Goal: Transaction & Acquisition: Purchase product/service

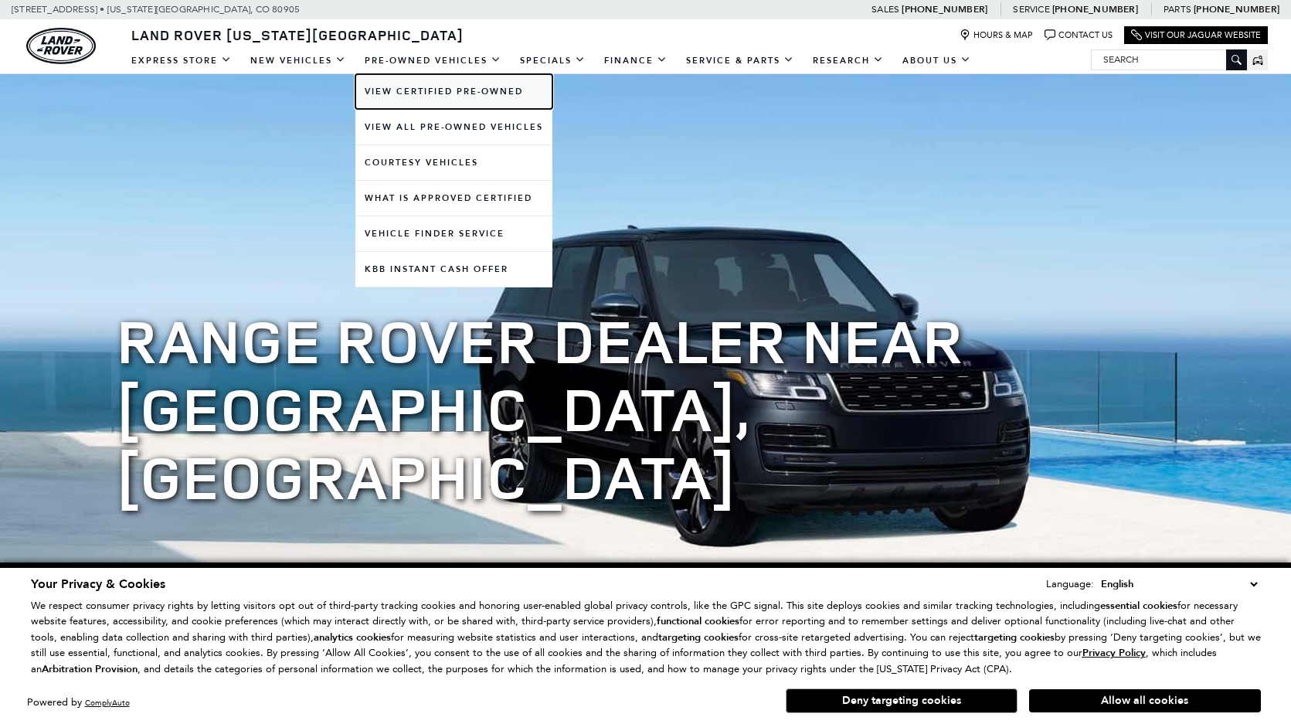
click at [424, 86] on link "View Certified Pre-Owned" at bounding box center [453, 91] width 197 height 35
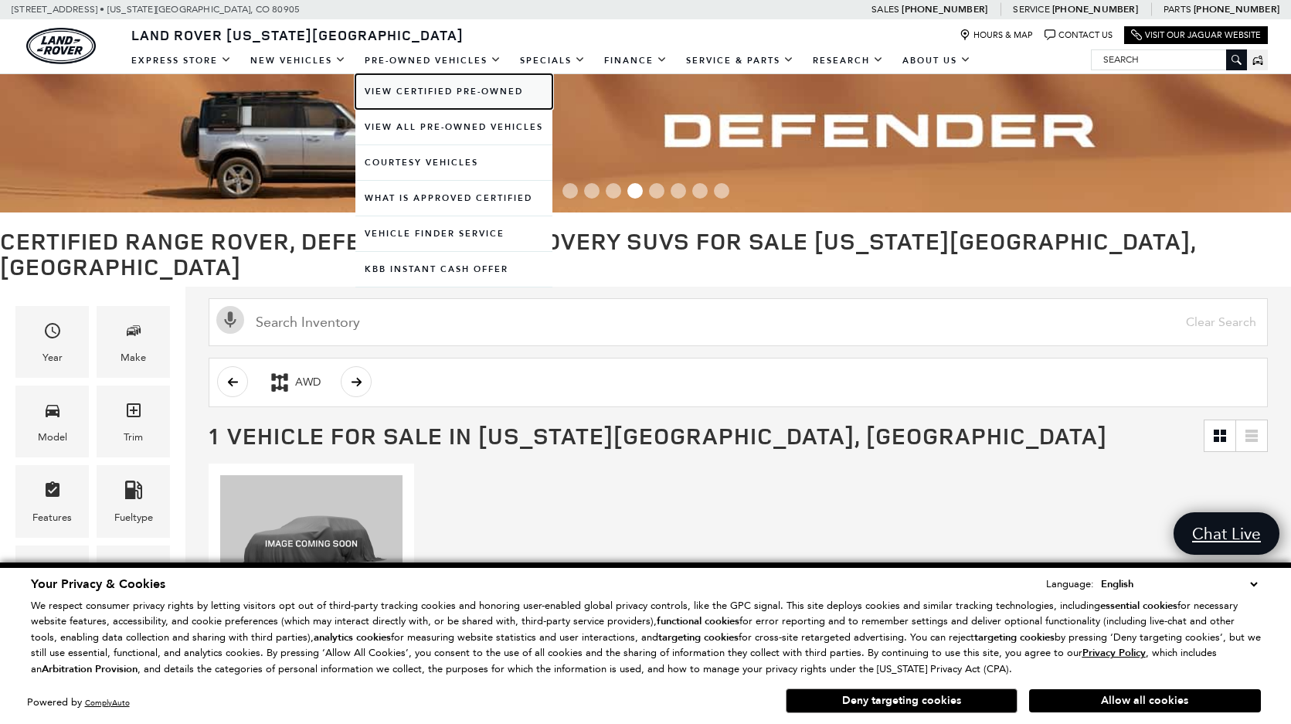
click at [437, 87] on link "View Certified Pre-Owned" at bounding box center [453, 91] width 197 height 35
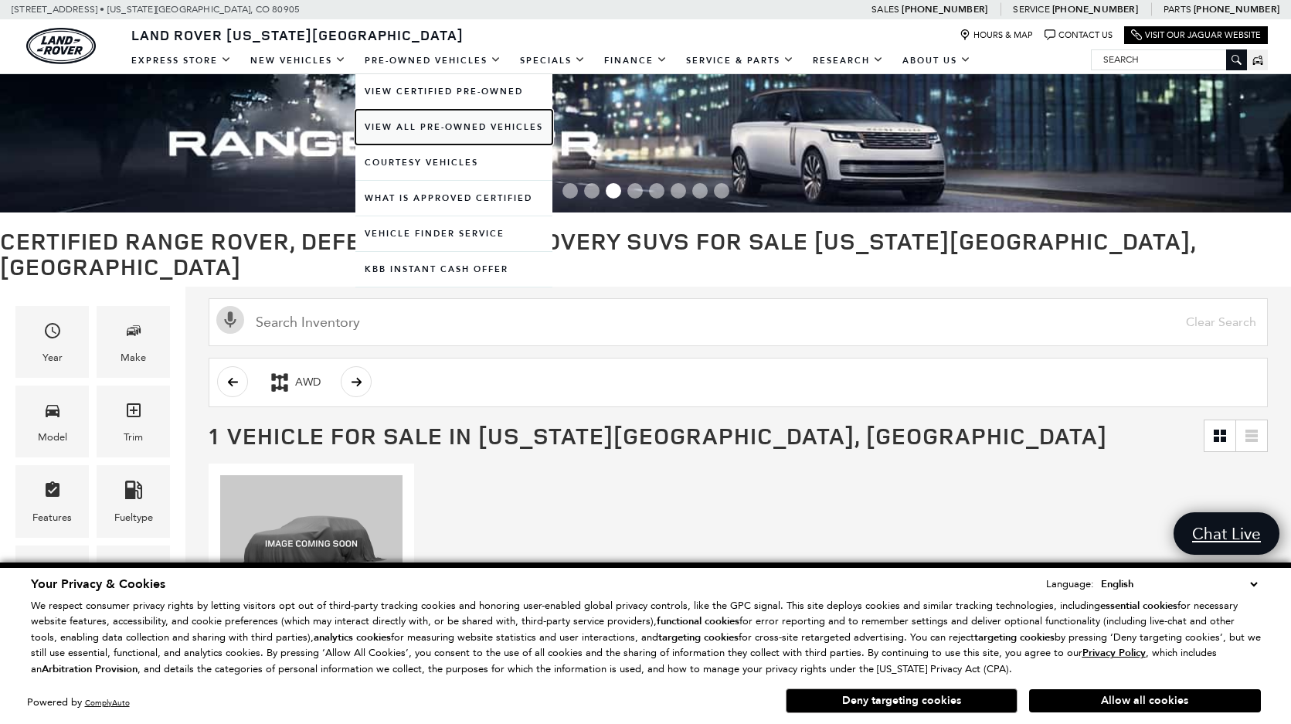
click at [454, 120] on link "View All Pre-Owned Vehicles" at bounding box center [453, 127] width 197 height 35
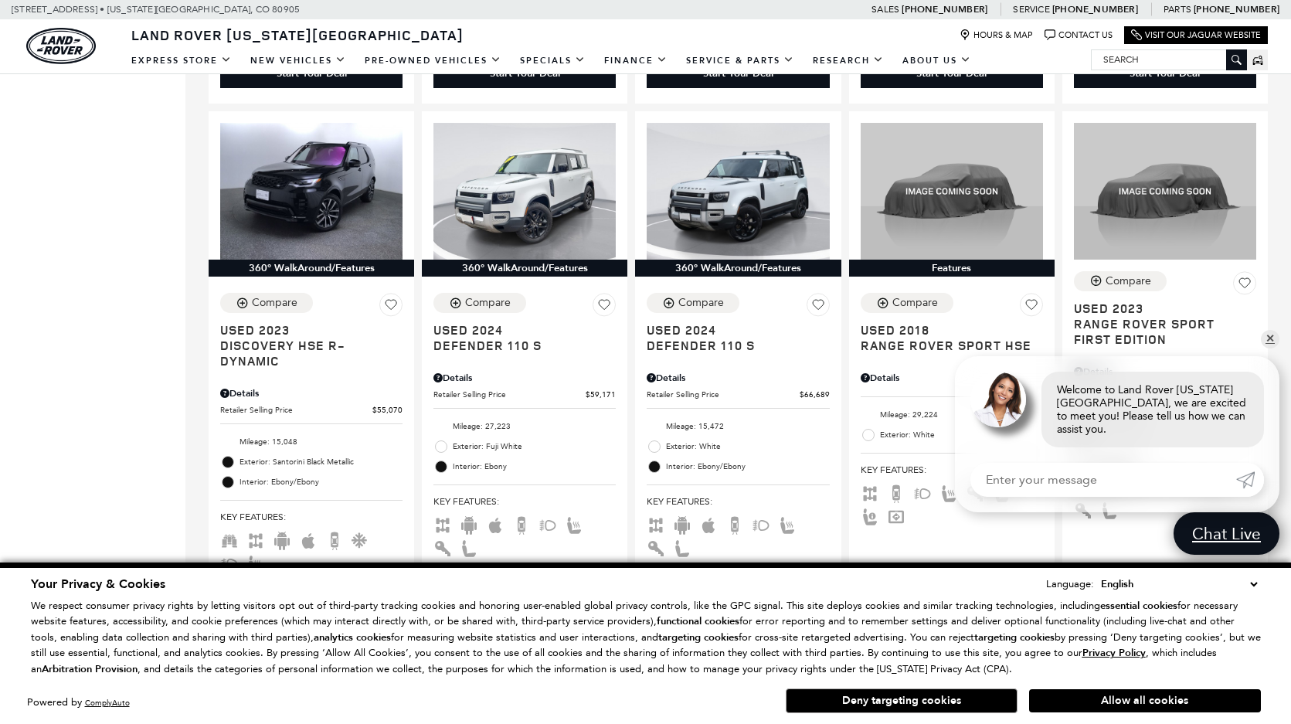
scroll to position [1391, 0]
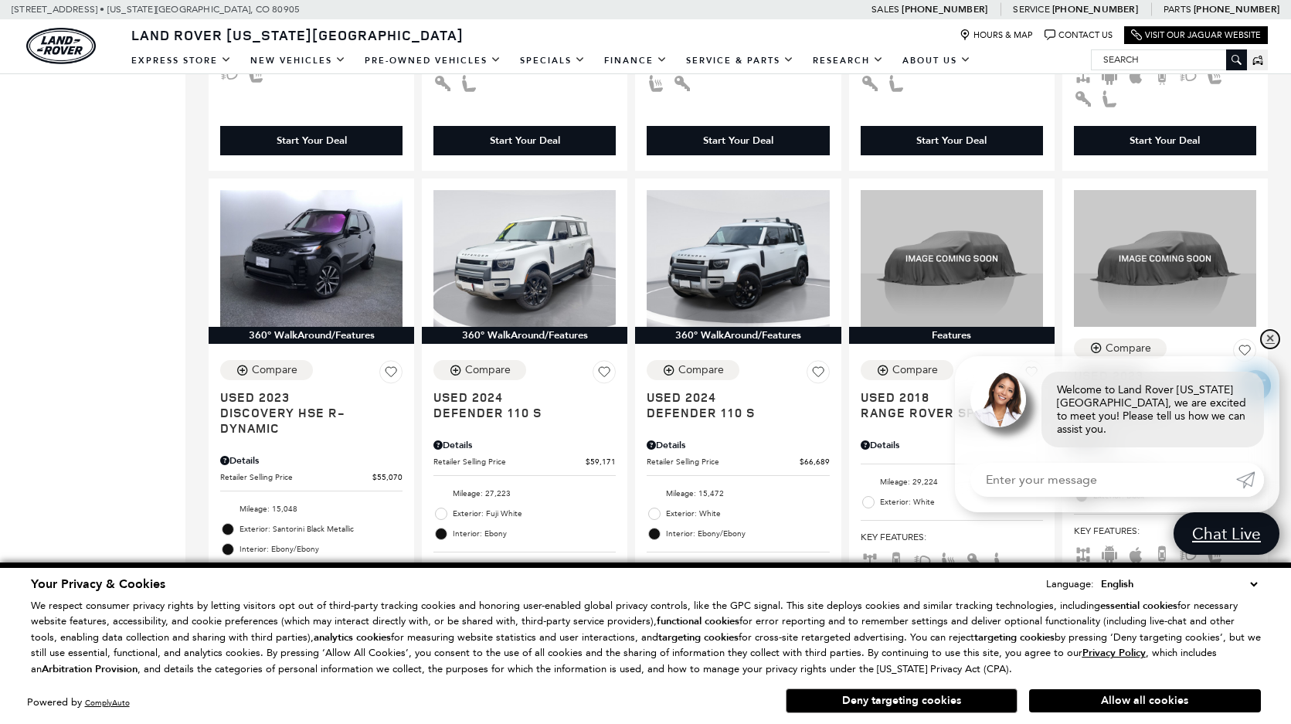
click at [1275, 349] on link "✕" at bounding box center [1270, 339] width 19 height 19
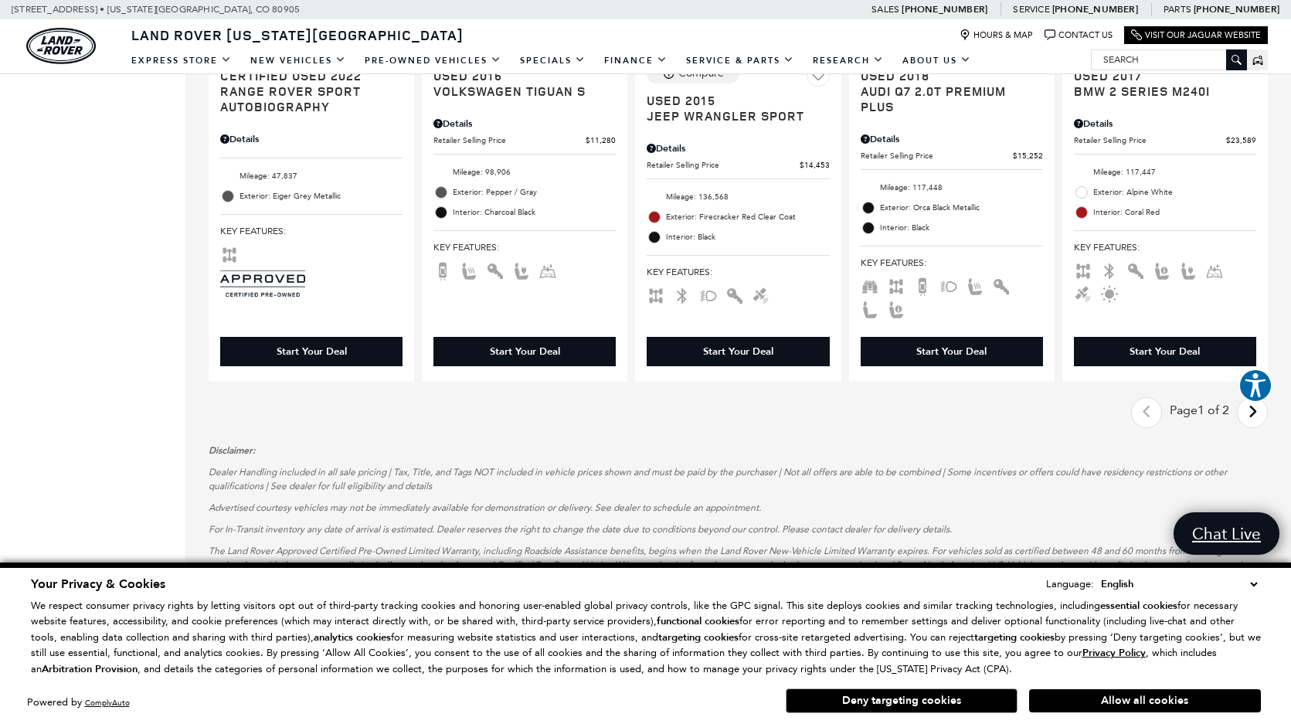
scroll to position [2318, 0]
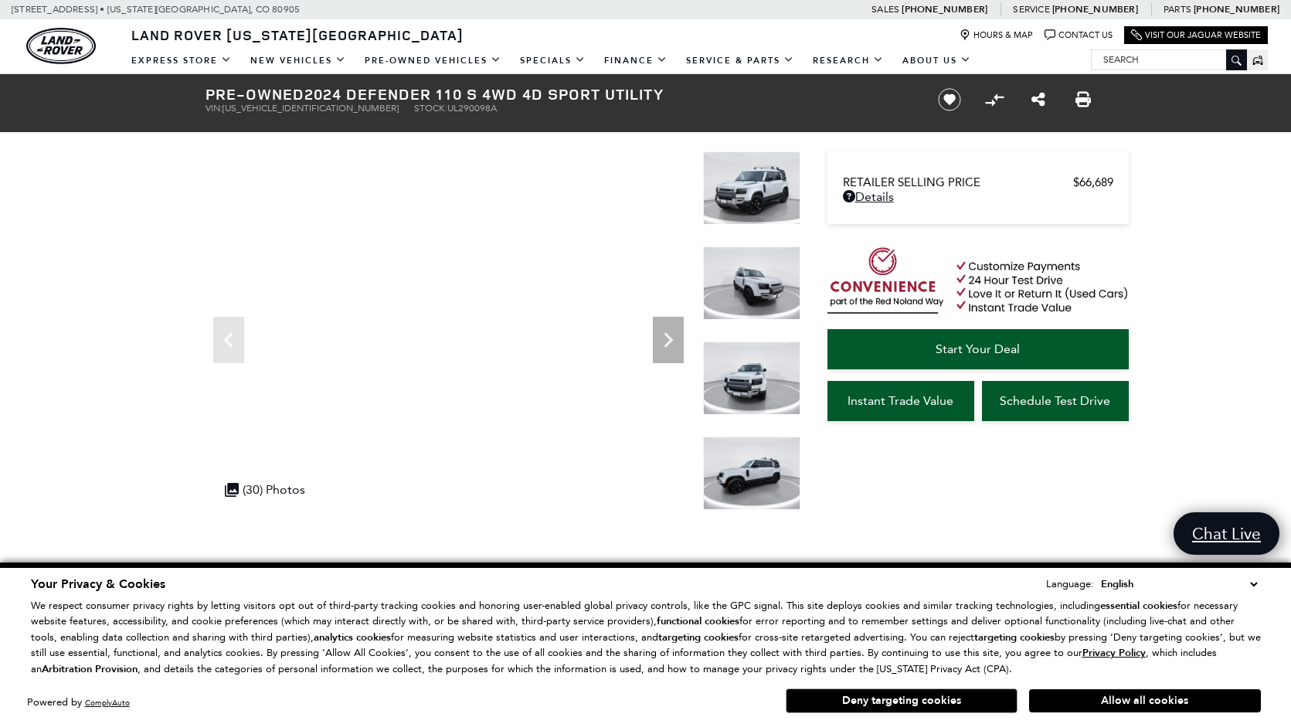
click at [678, 338] on icon "Next" at bounding box center [668, 340] width 31 height 31
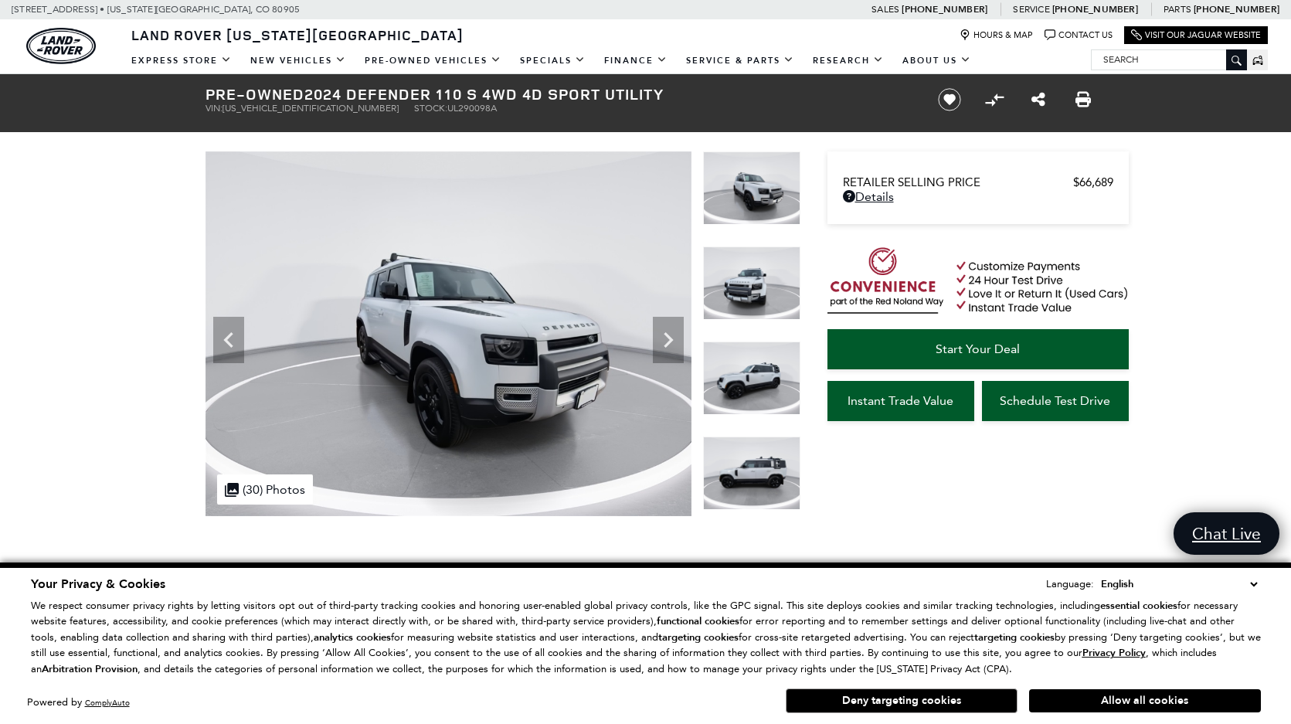
click at [678, 338] on icon "Next" at bounding box center [668, 340] width 31 height 31
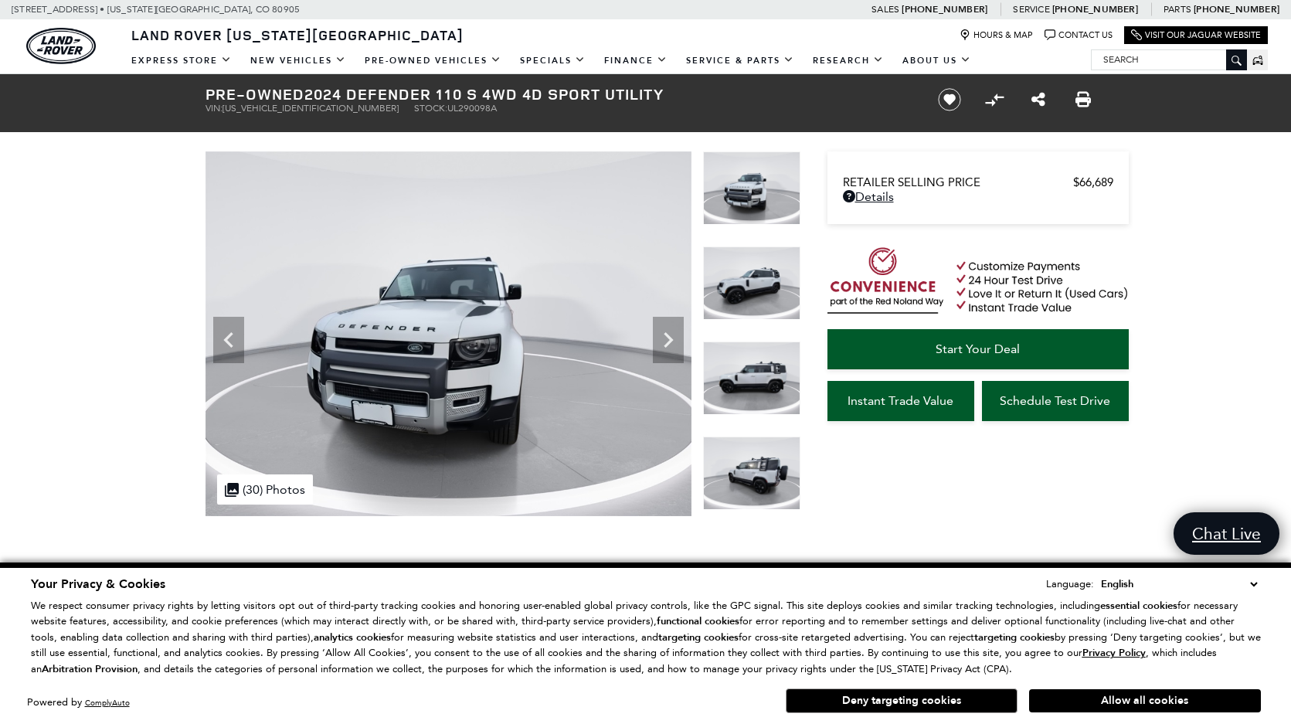
click at [678, 338] on icon "Next" at bounding box center [668, 340] width 31 height 31
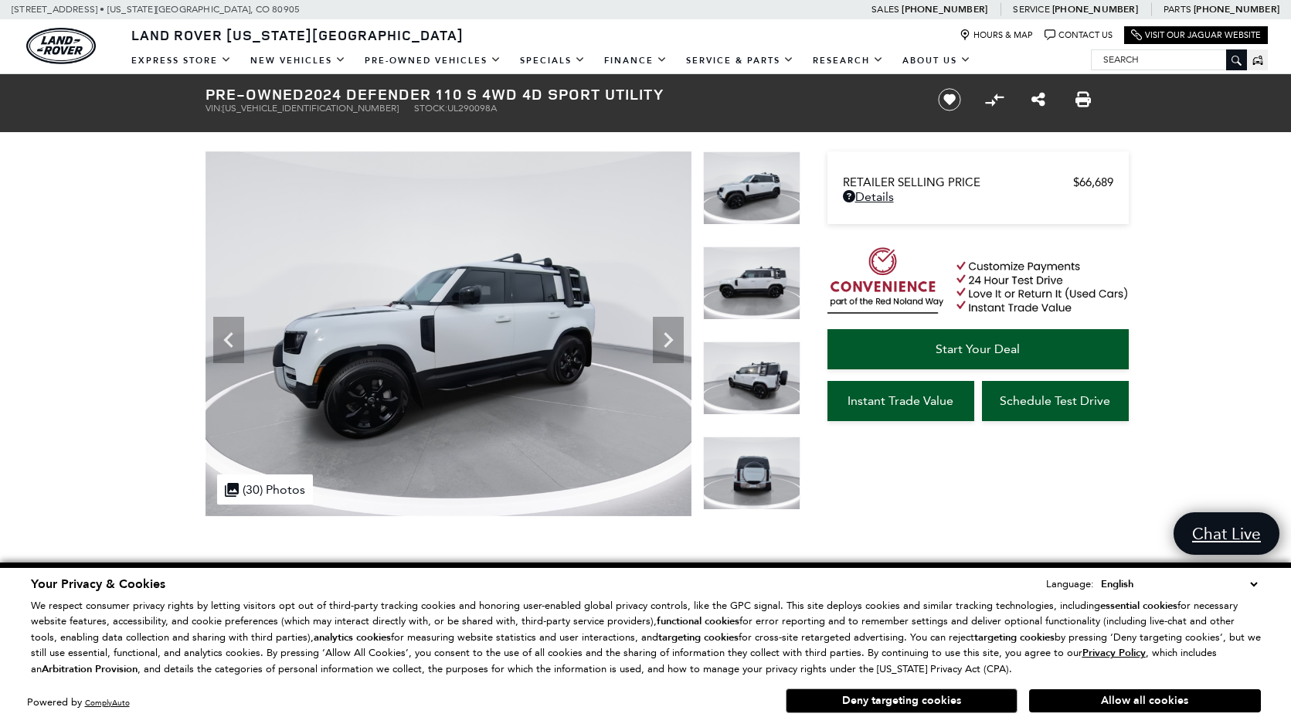
click at [678, 329] on icon "Next" at bounding box center [668, 340] width 31 height 31
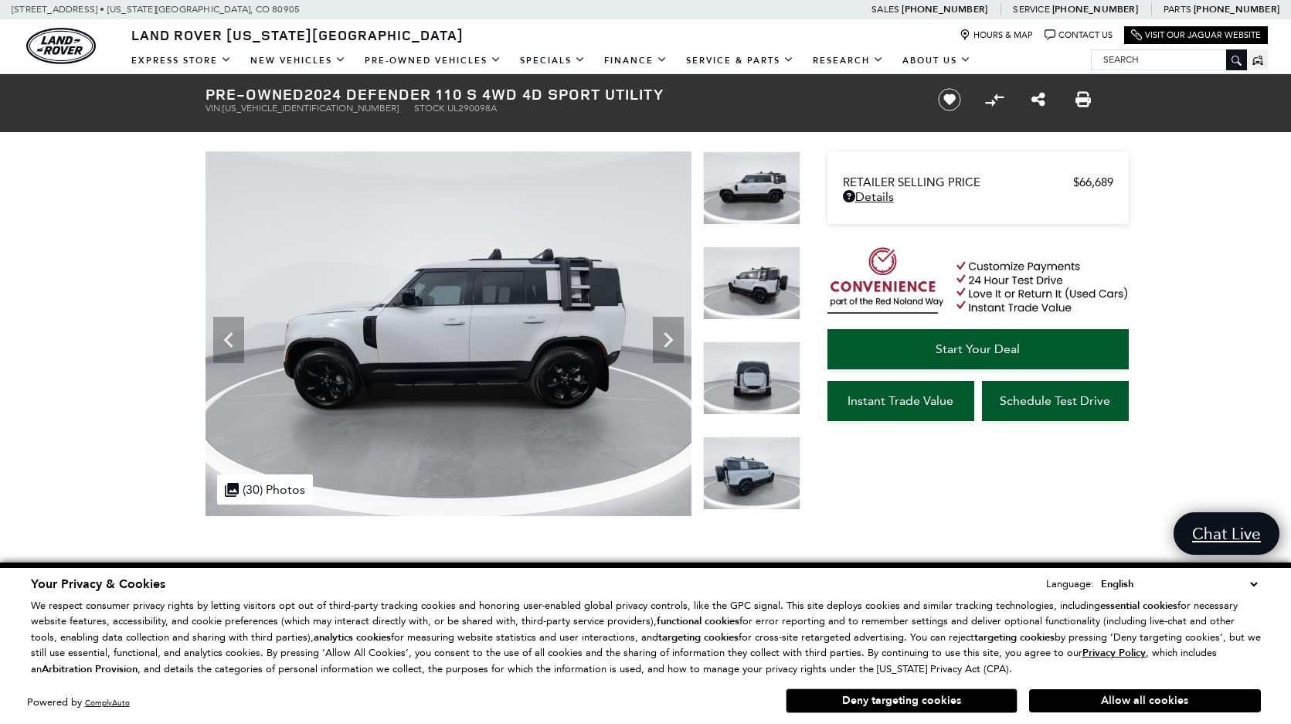
click at [678, 329] on icon "Next" at bounding box center [668, 340] width 31 height 31
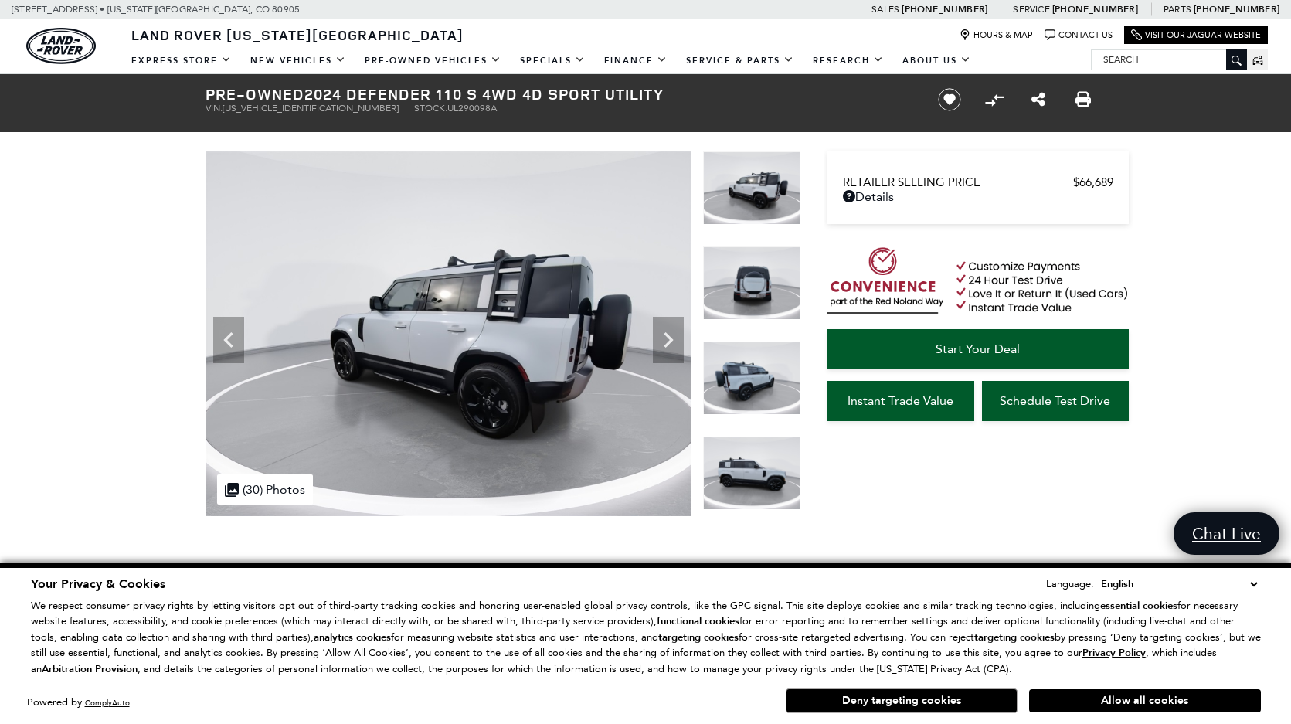
click at [678, 329] on icon "Next" at bounding box center [668, 340] width 31 height 31
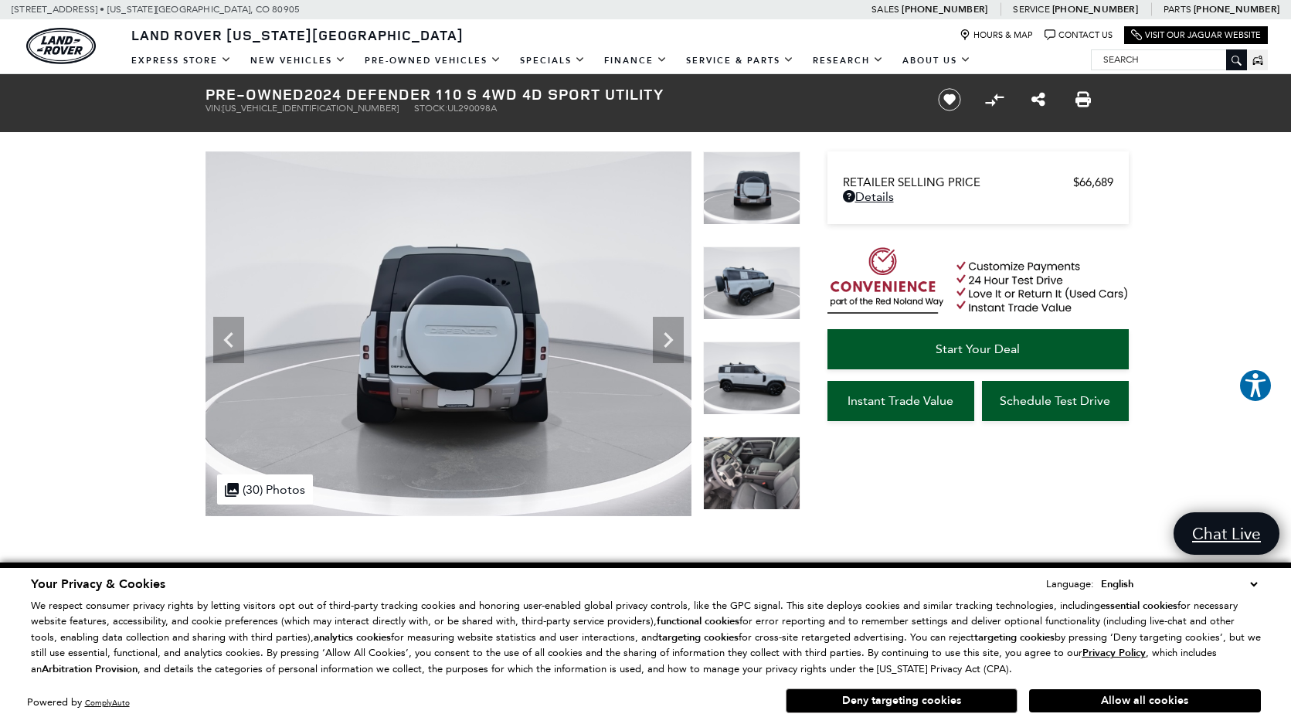
click at [678, 329] on icon "Next" at bounding box center [668, 340] width 31 height 31
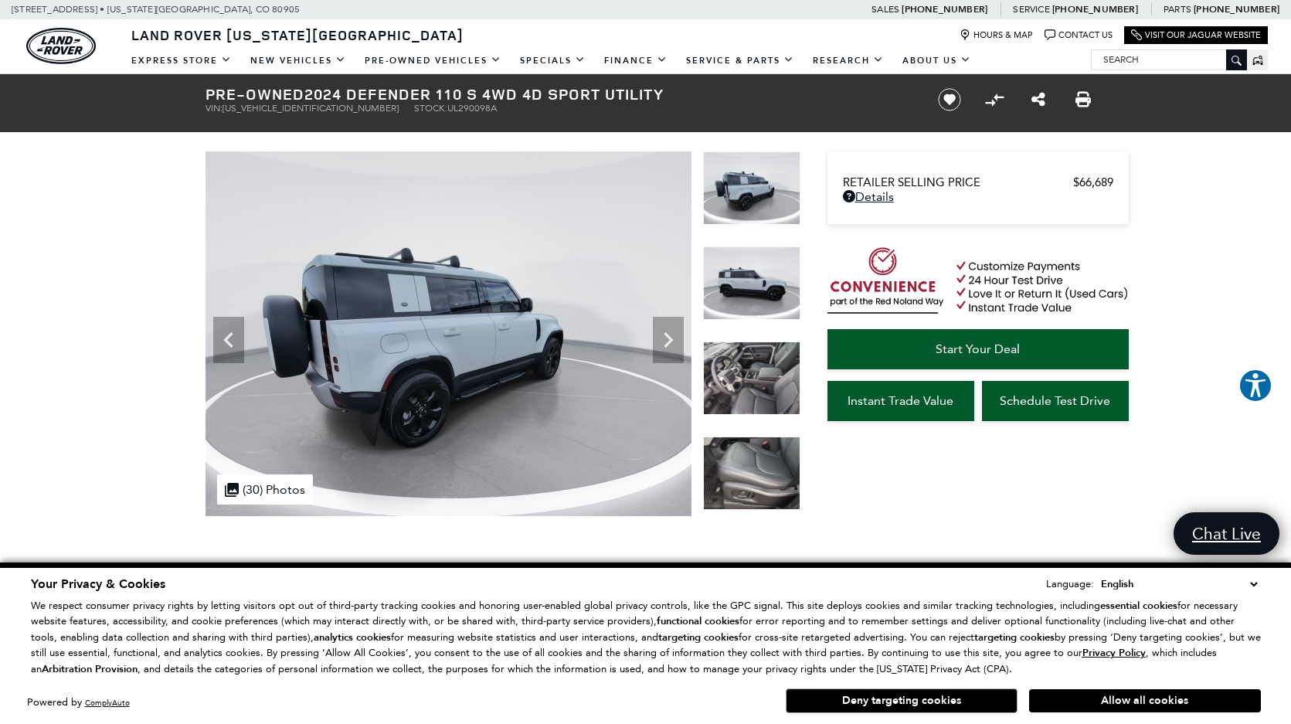
click at [678, 329] on icon "Next" at bounding box center [668, 340] width 31 height 31
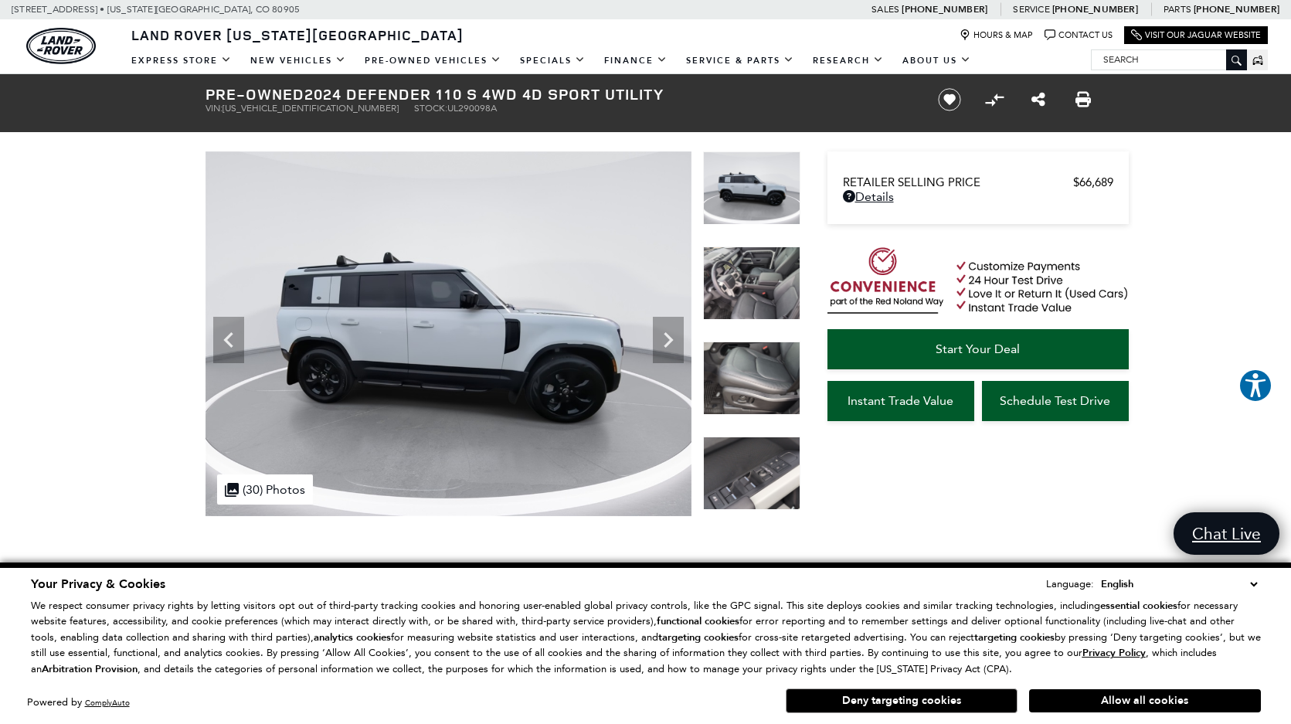
click at [678, 329] on icon "Next" at bounding box center [668, 340] width 31 height 31
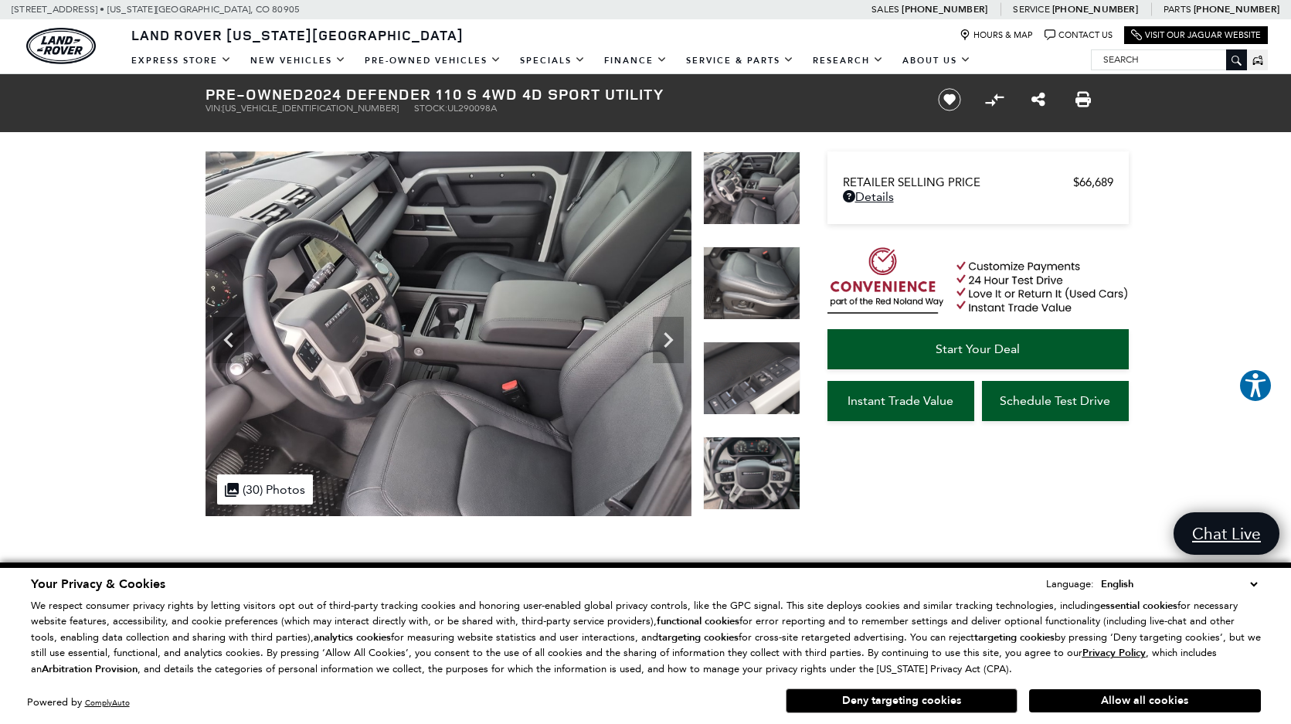
click at [678, 329] on icon "Next" at bounding box center [668, 340] width 31 height 31
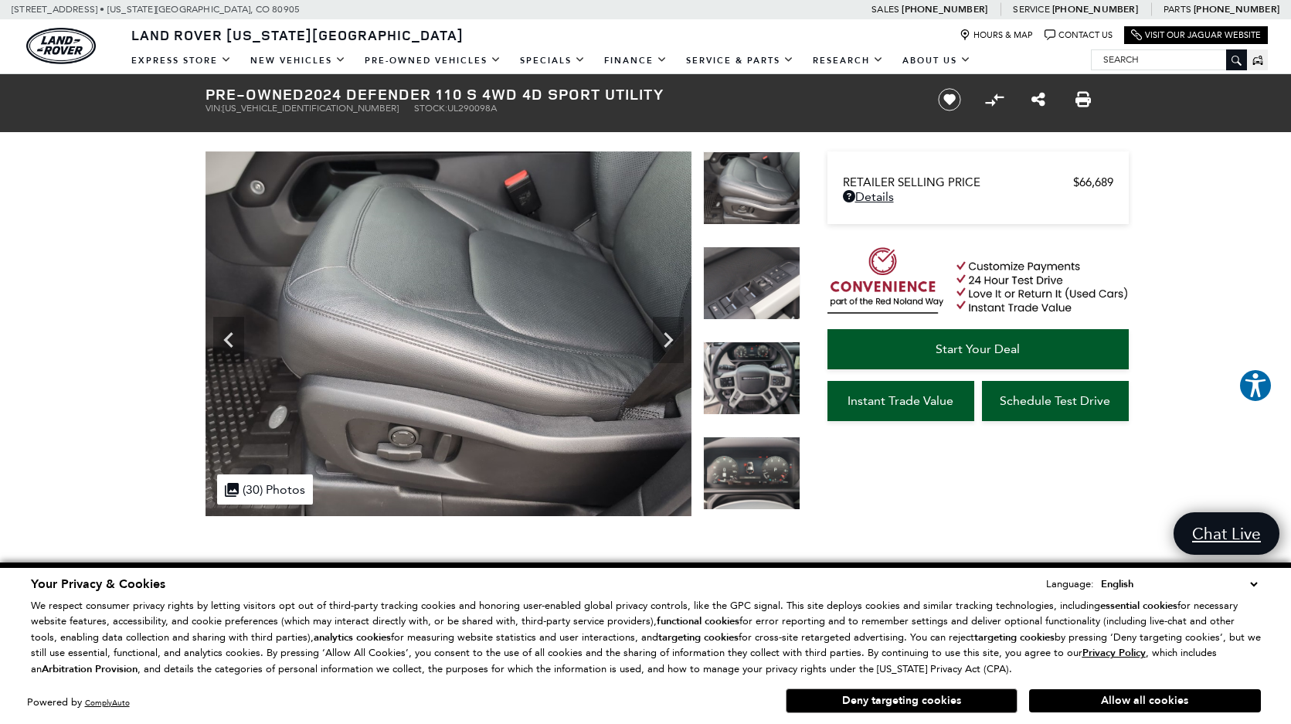
click at [678, 329] on icon "Next" at bounding box center [668, 340] width 31 height 31
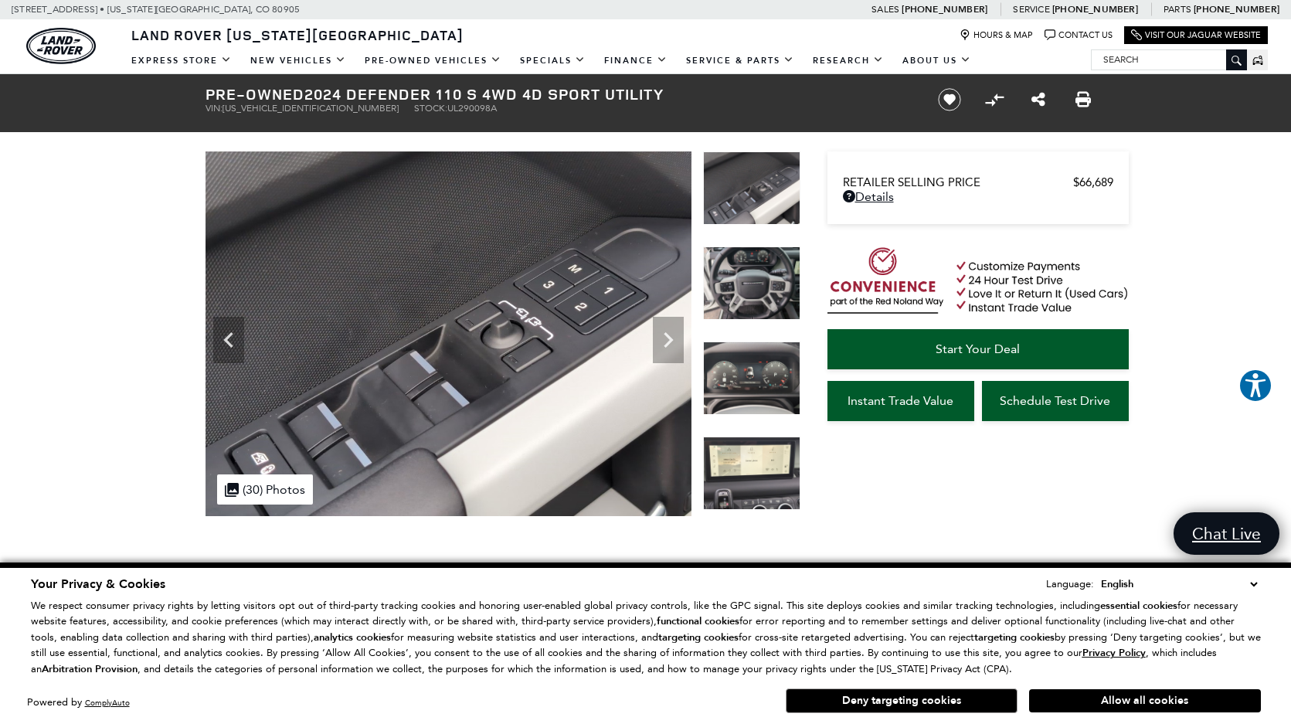
click at [678, 329] on icon "Next" at bounding box center [668, 340] width 31 height 31
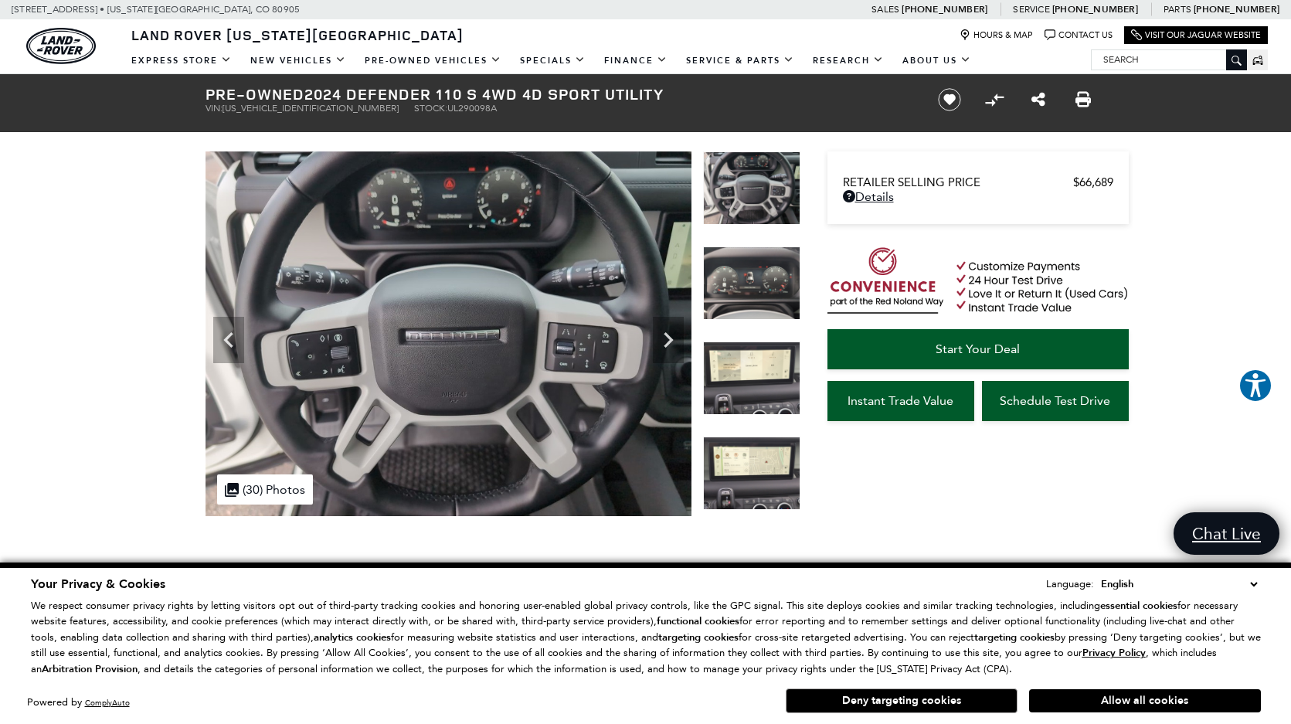
click at [679, 330] on icon "Next" at bounding box center [668, 340] width 31 height 31
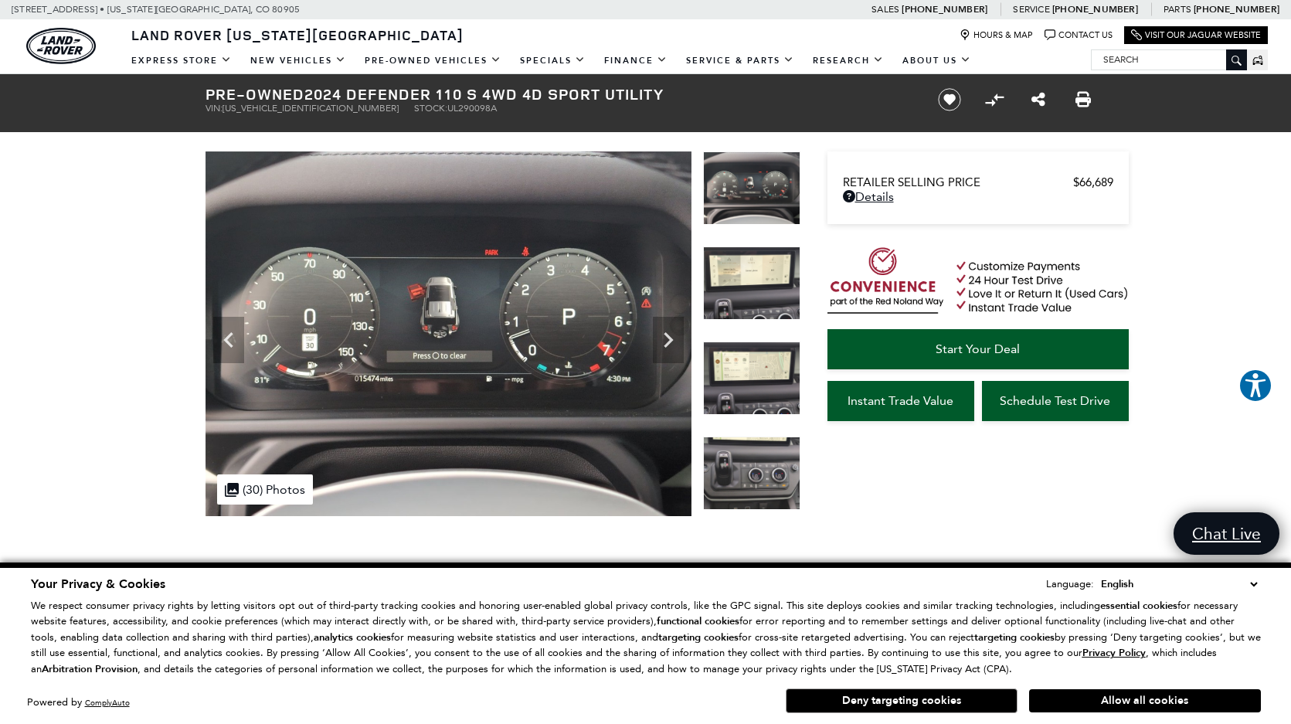
click at [679, 329] on icon "Next" at bounding box center [668, 340] width 31 height 31
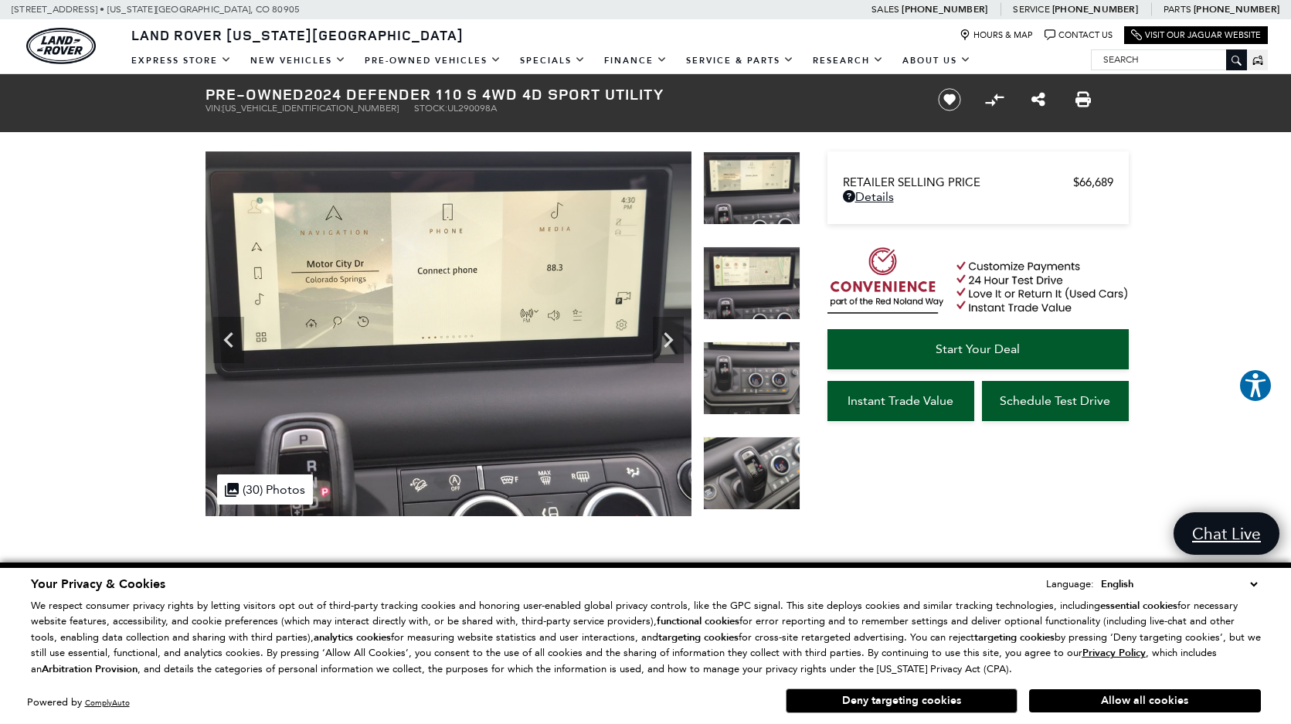
click at [679, 329] on icon "Next" at bounding box center [668, 340] width 31 height 31
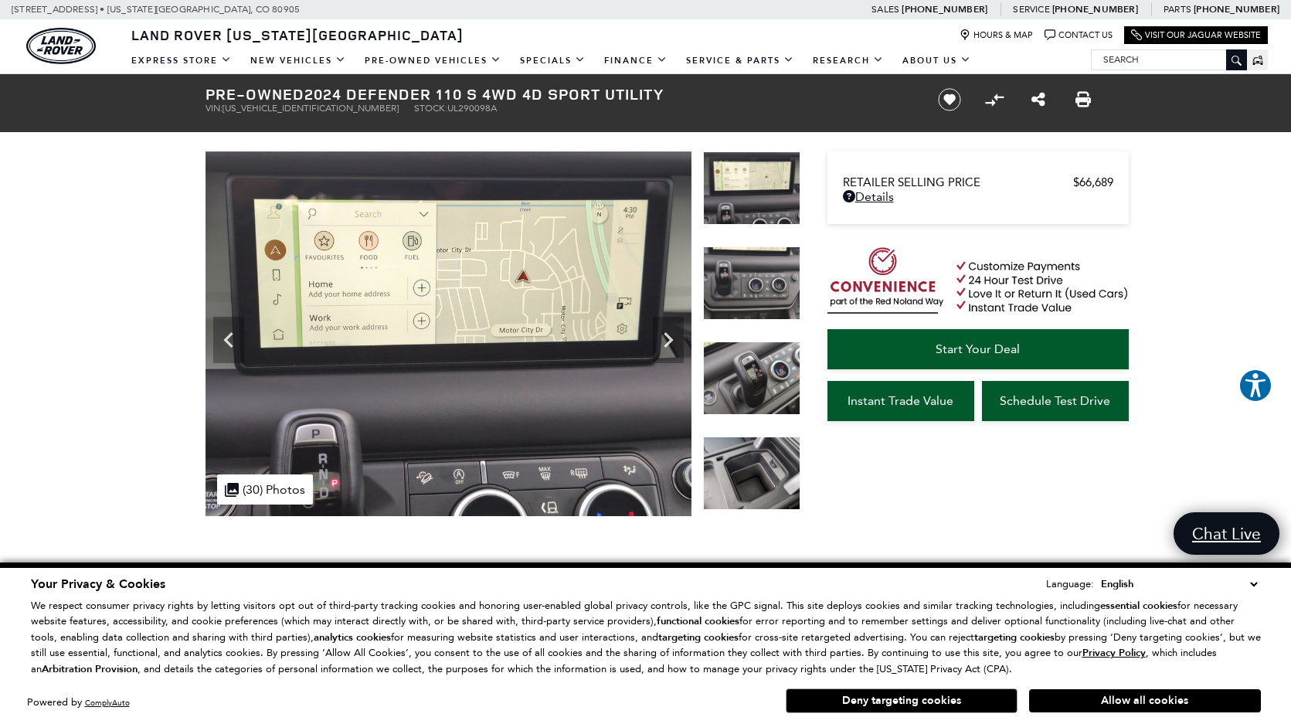
click at [679, 329] on icon "Next" at bounding box center [668, 340] width 31 height 31
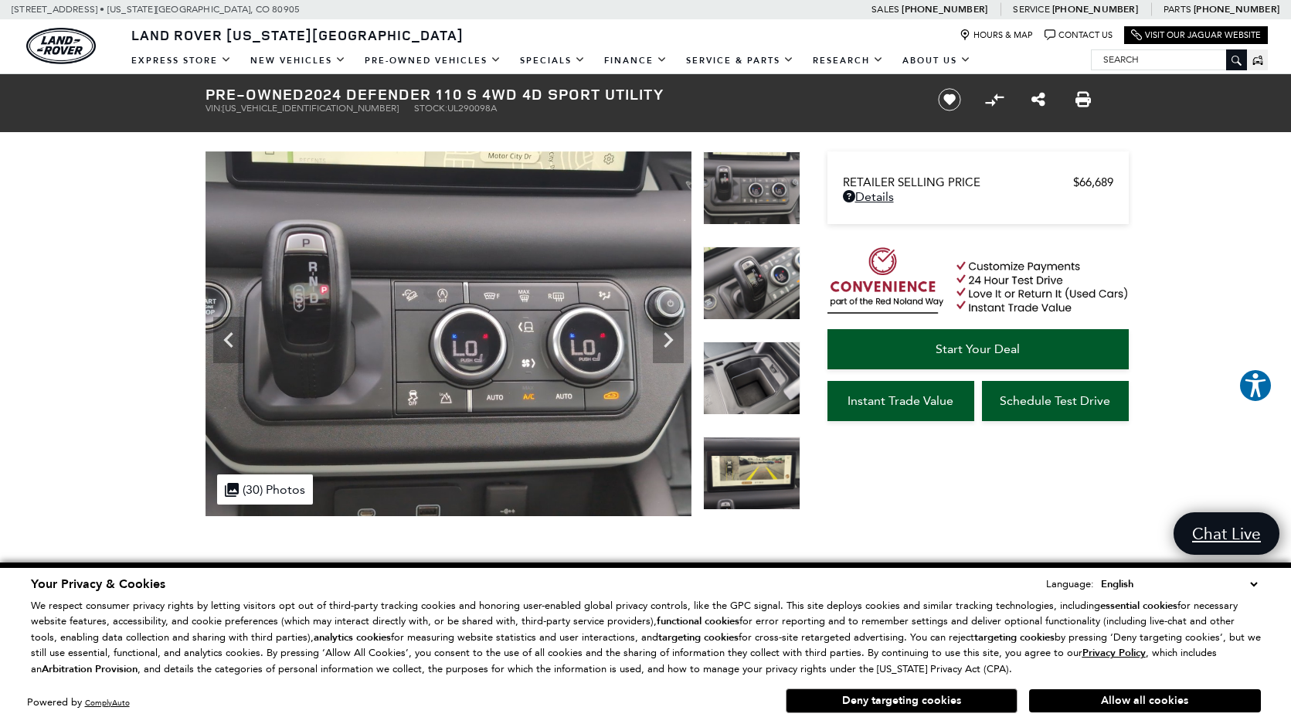
click at [679, 329] on icon "Next" at bounding box center [668, 340] width 31 height 31
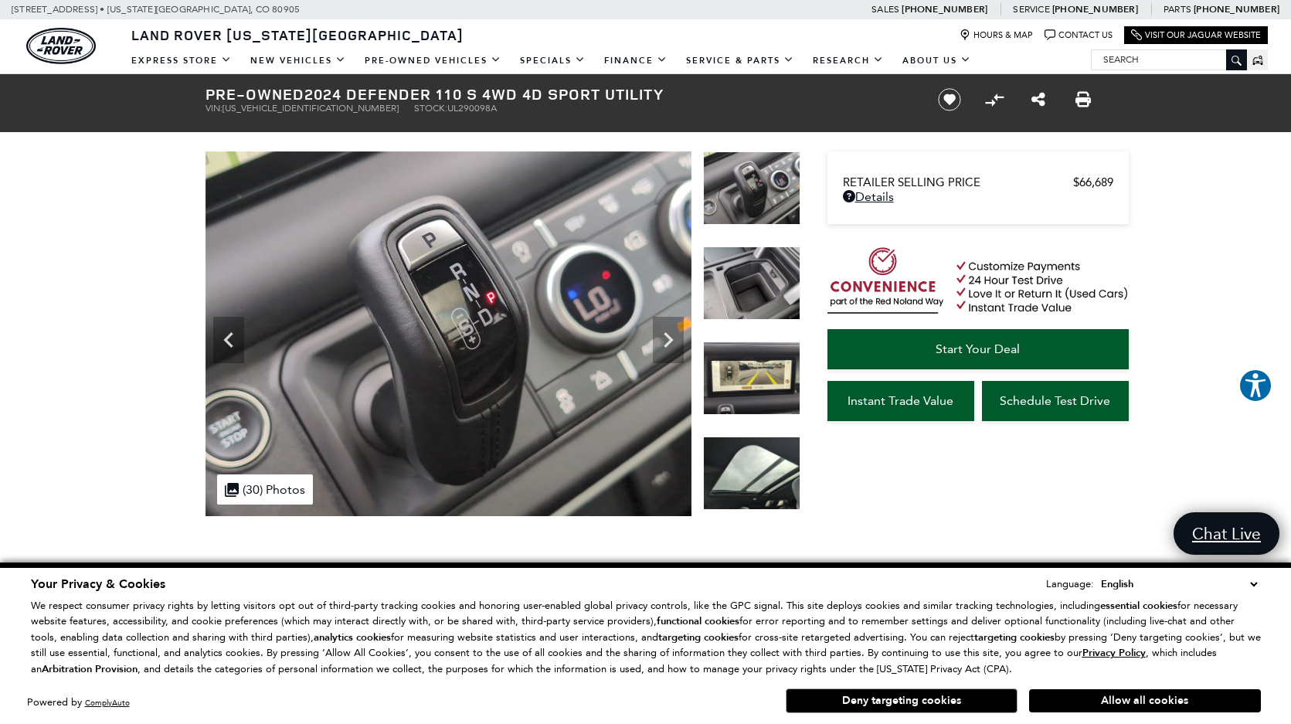
click at [679, 328] on icon "Next" at bounding box center [668, 340] width 31 height 31
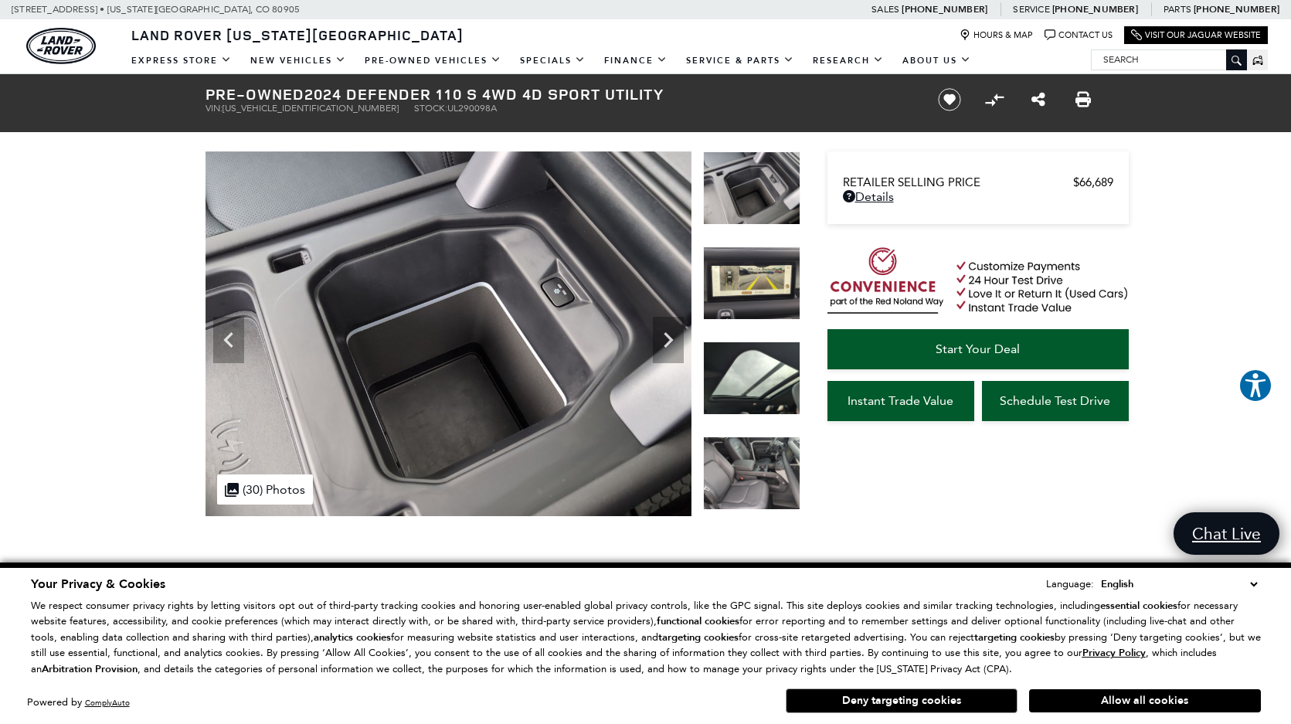
click at [679, 328] on icon "Next" at bounding box center [668, 340] width 31 height 31
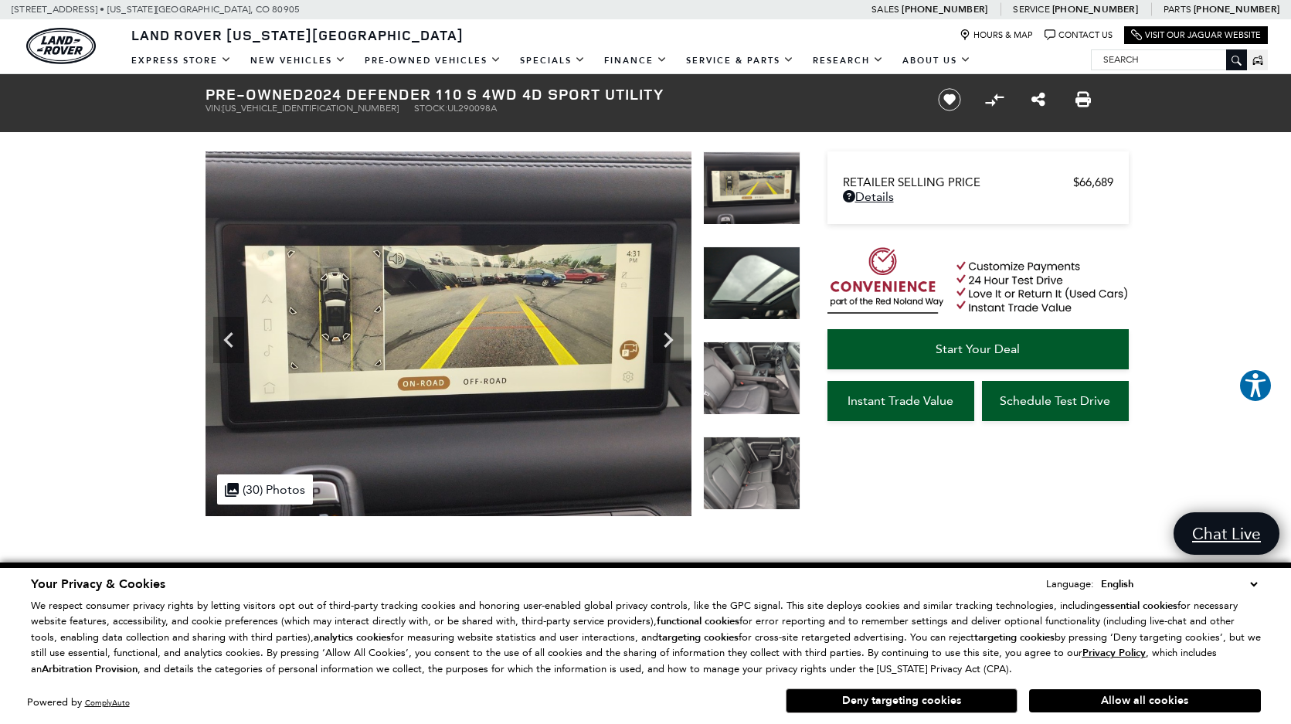
click at [678, 329] on icon "Next" at bounding box center [668, 340] width 31 height 31
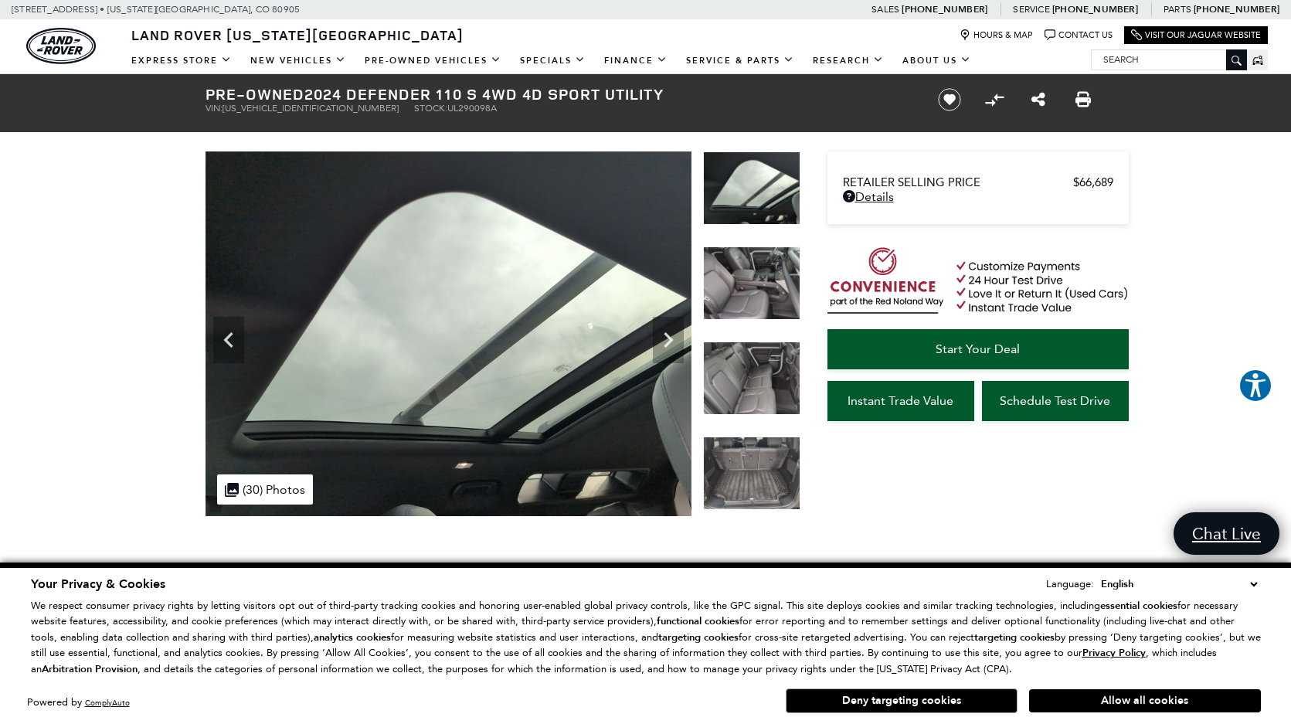
click at [678, 329] on icon "Next" at bounding box center [668, 340] width 31 height 31
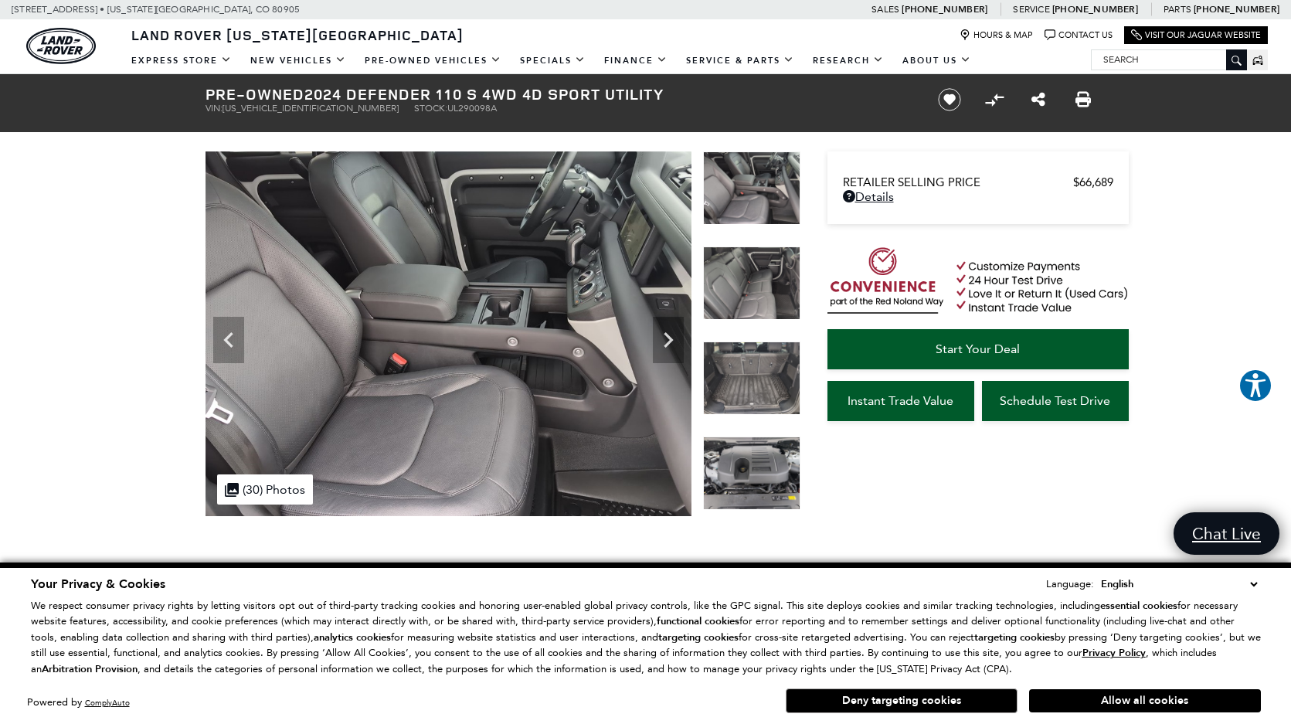
click at [672, 330] on icon "Next" at bounding box center [668, 340] width 31 height 31
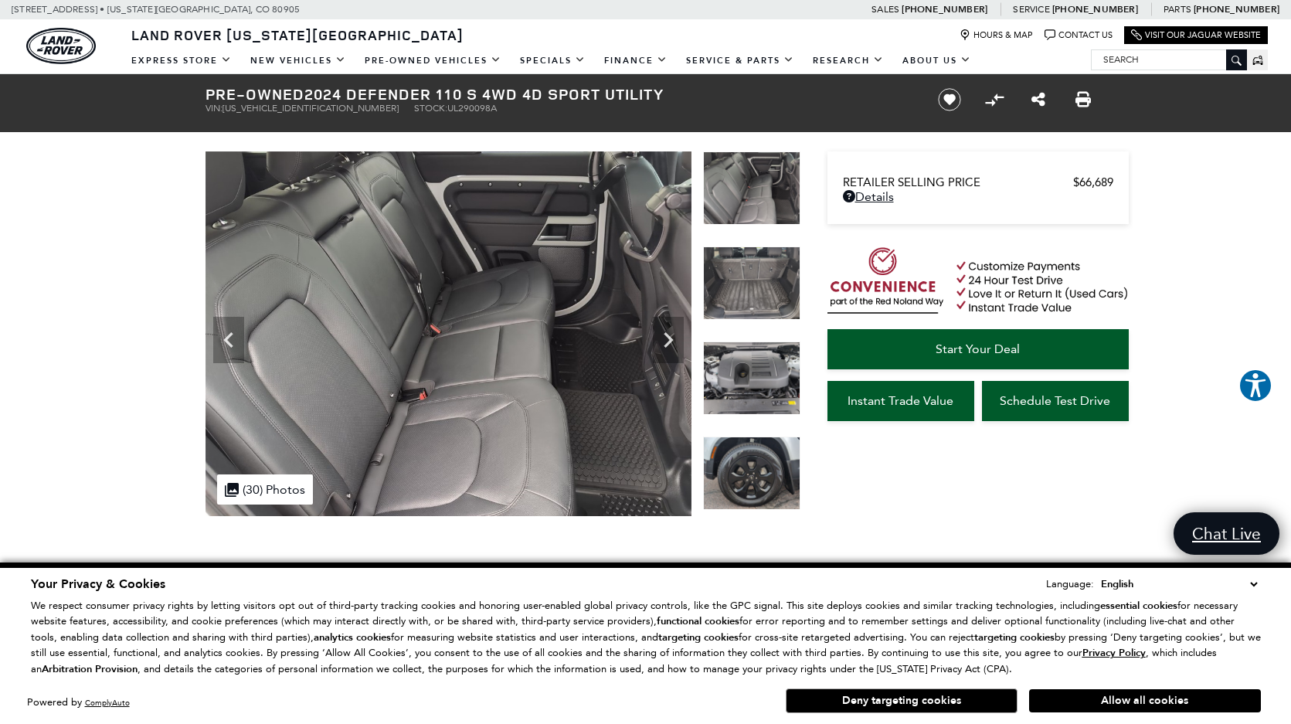
click at [669, 335] on icon "Next" at bounding box center [668, 340] width 31 height 31
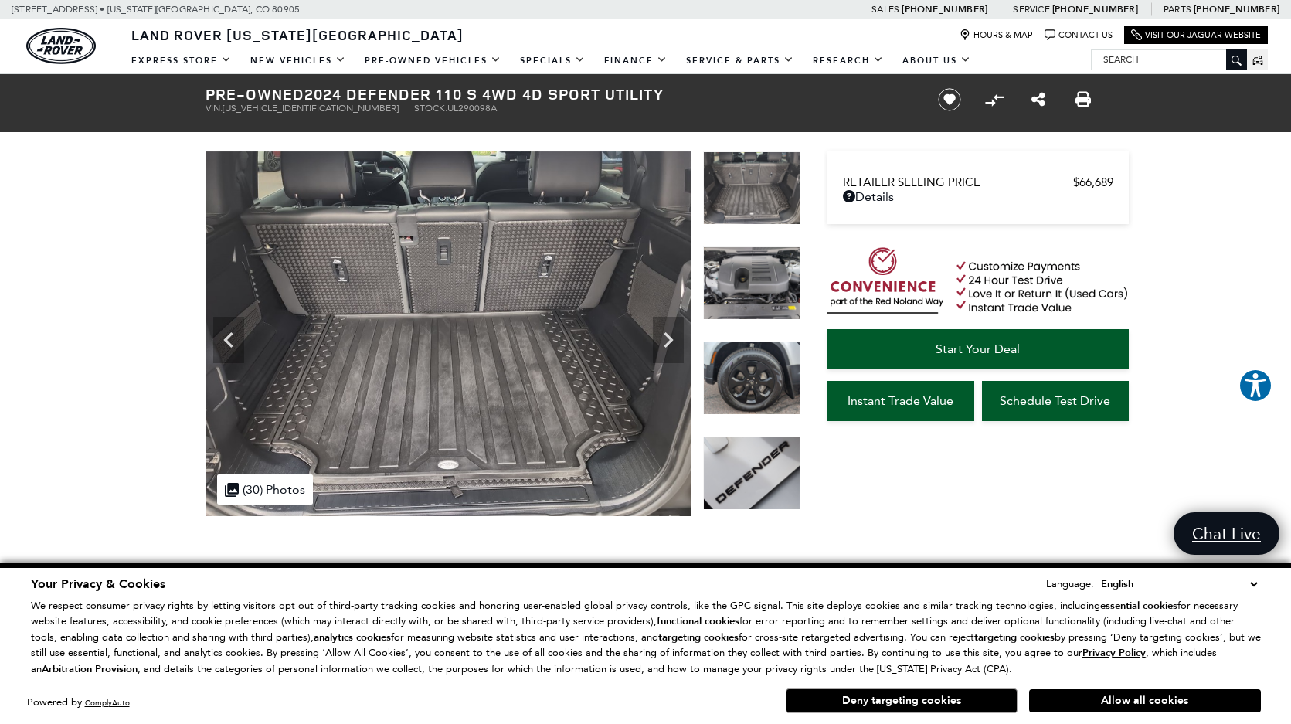
click at [669, 335] on icon "Next" at bounding box center [668, 340] width 31 height 31
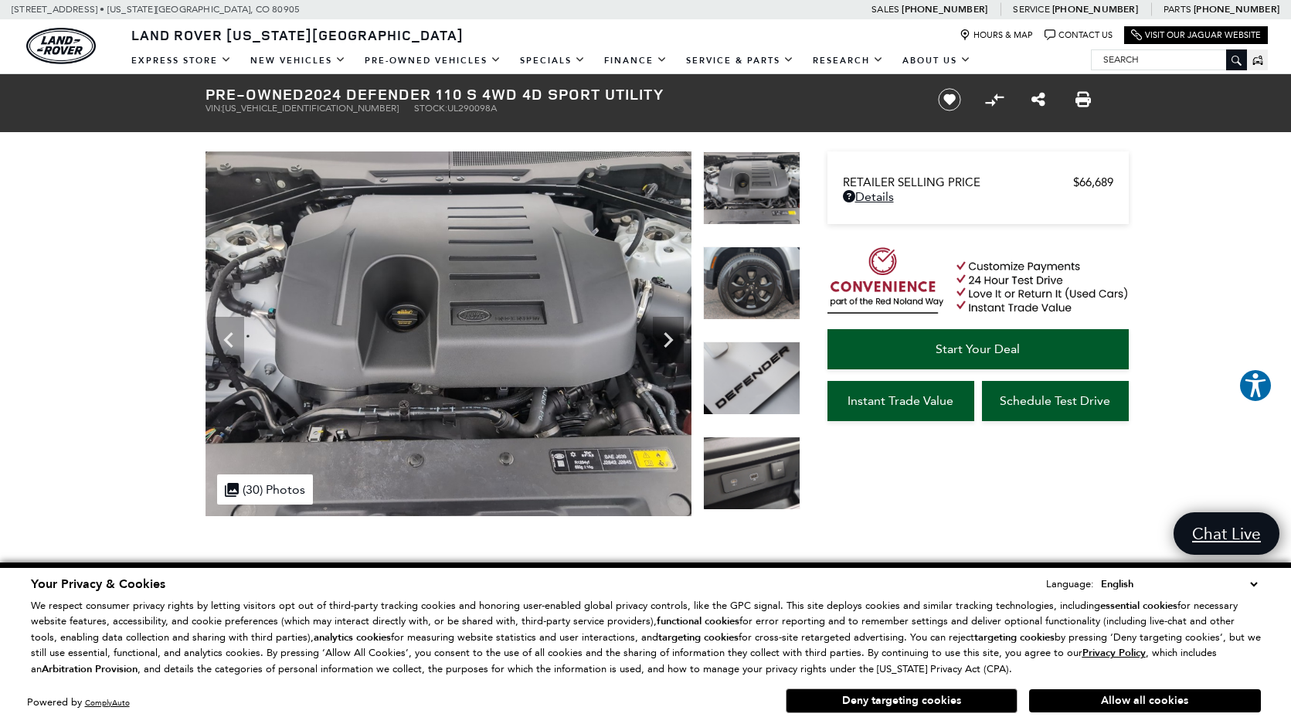
click at [669, 335] on icon "Next" at bounding box center [668, 340] width 31 height 31
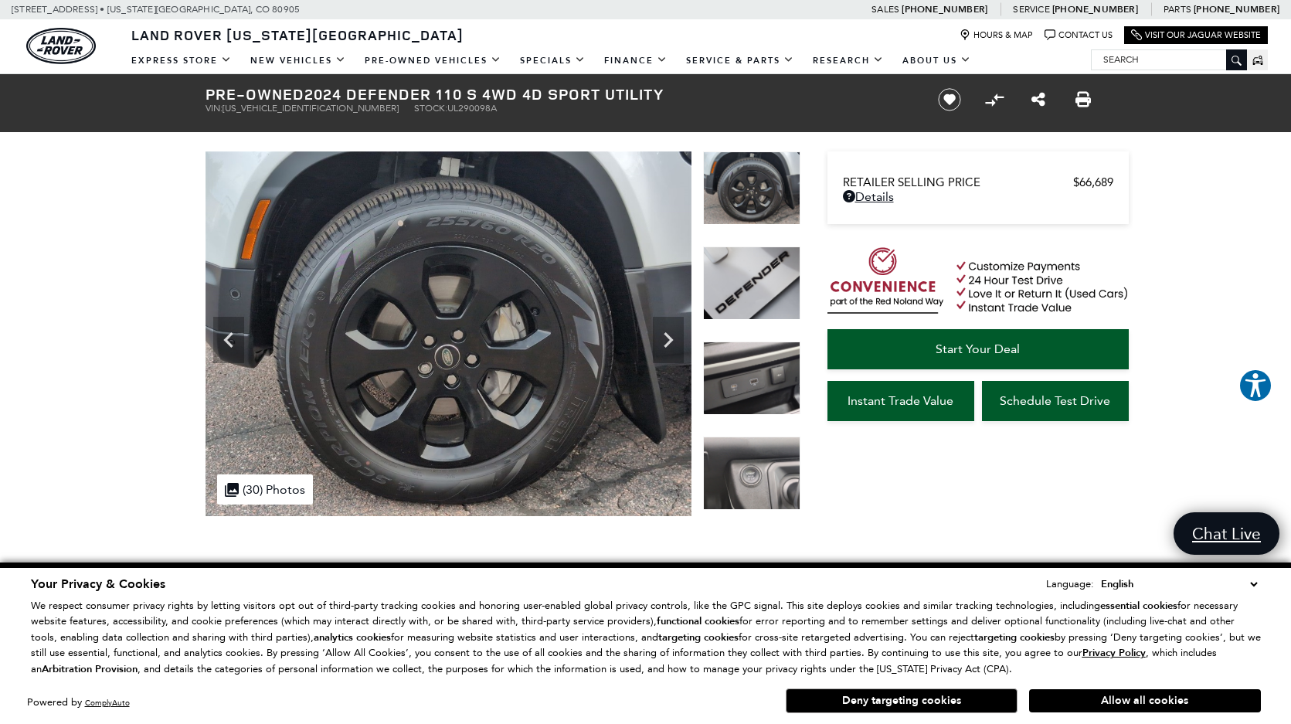
click at [669, 335] on icon "Next" at bounding box center [668, 340] width 31 height 31
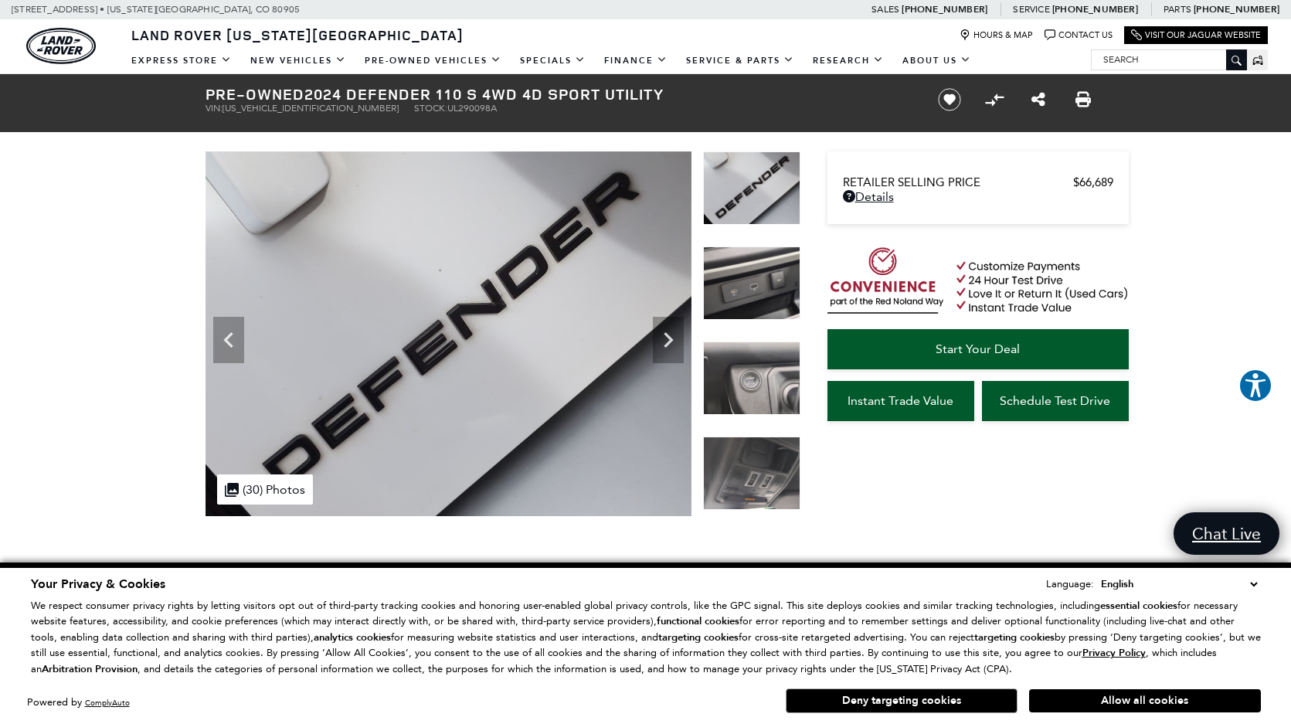
click at [669, 335] on icon "Next" at bounding box center [668, 340] width 31 height 31
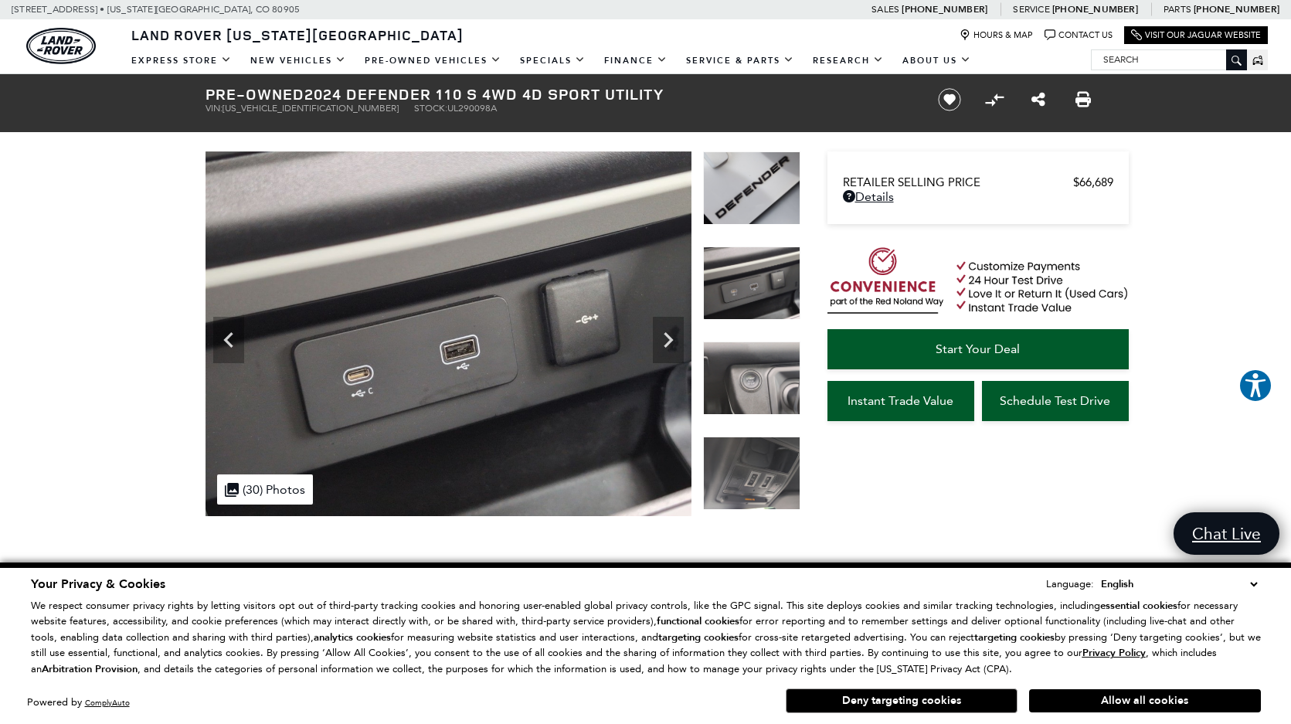
click at [669, 335] on icon "Next" at bounding box center [668, 340] width 31 height 31
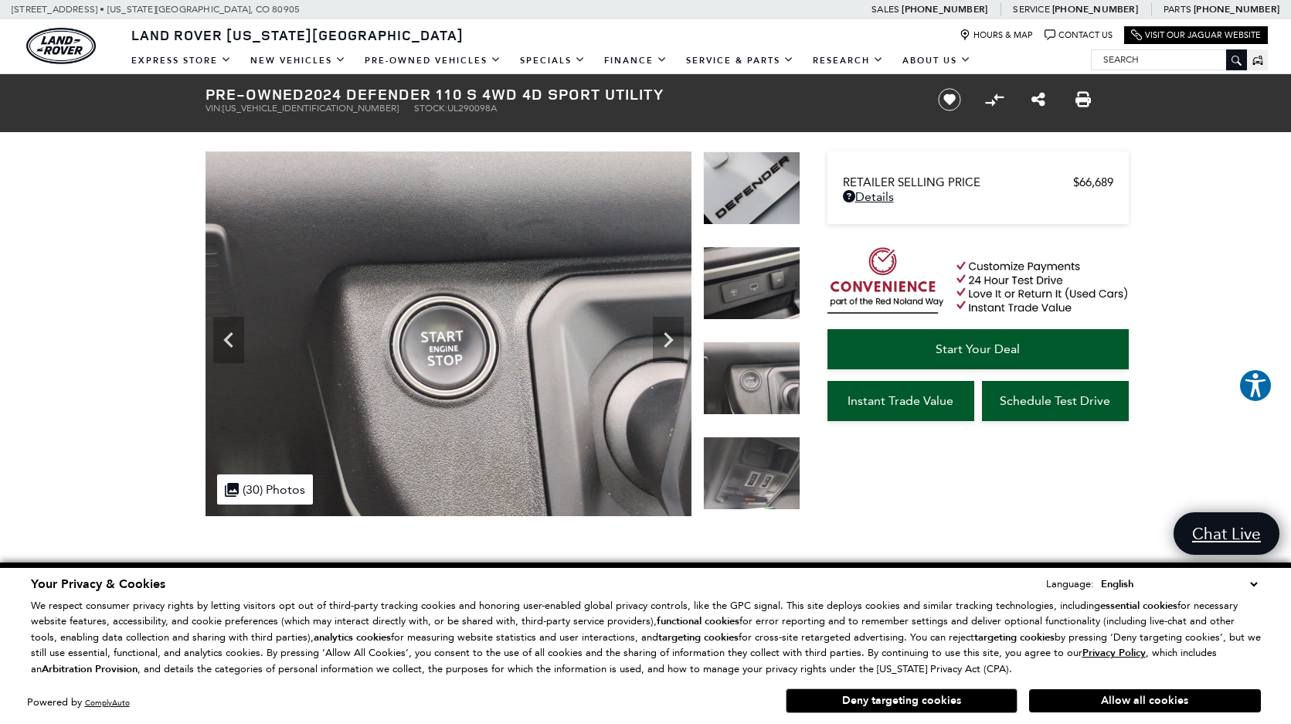
click at [669, 335] on icon "Next" at bounding box center [668, 340] width 31 height 31
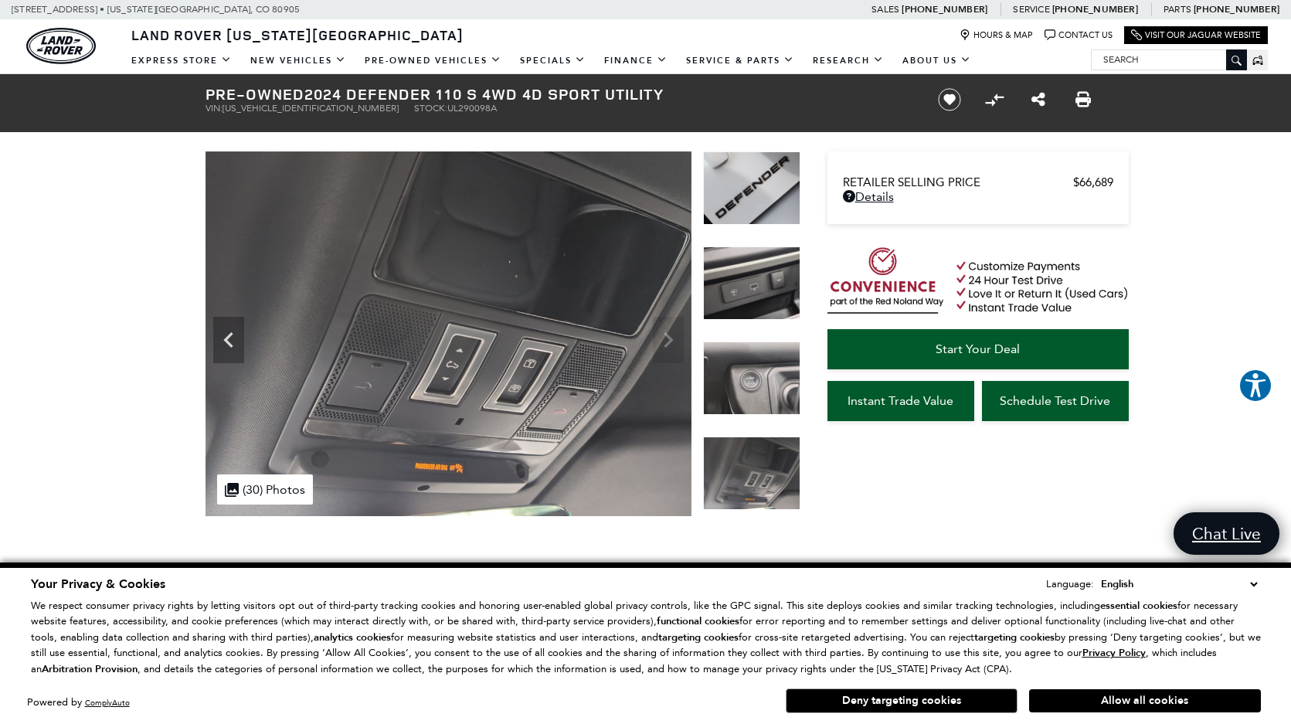
click at [669, 335] on img at bounding box center [449, 334] width 486 height 366
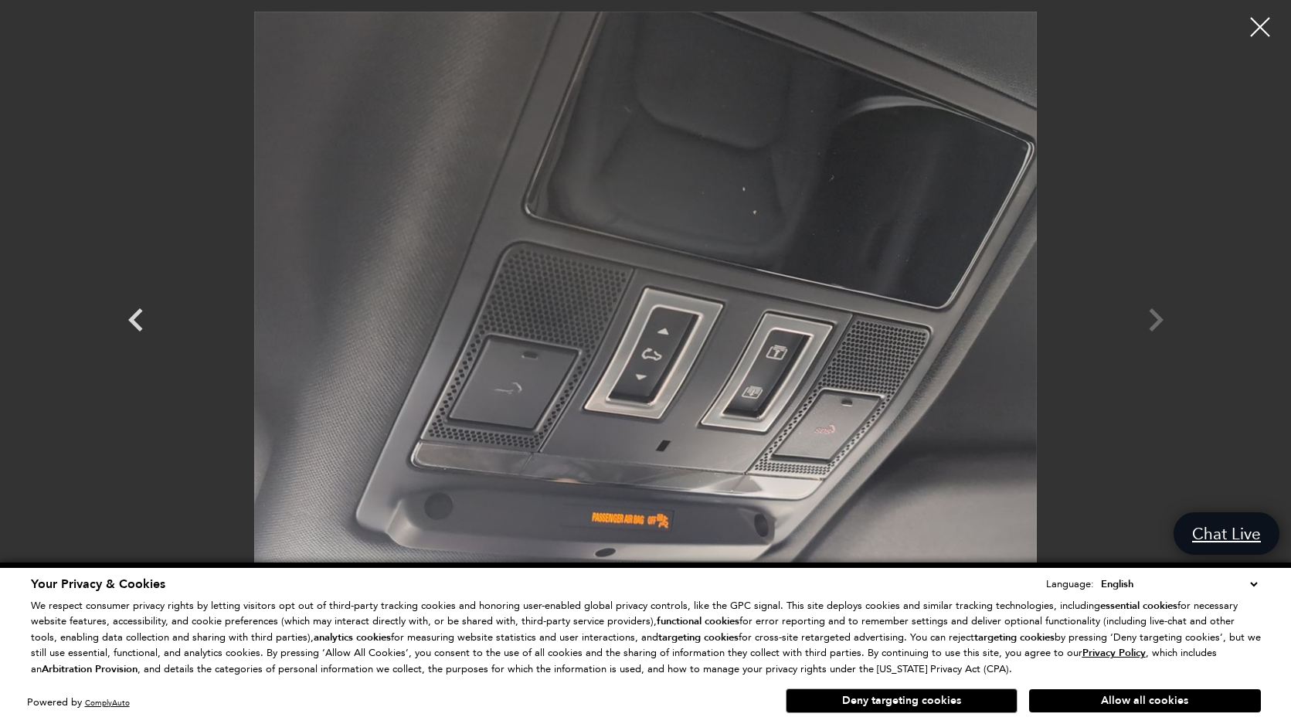
click at [1162, 319] on div at bounding box center [646, 306] width 1082 height 589
click at [1157, 319] on div at bounding box center [646, 306] width 1082 height 589
click at [1272, 28] on div at bounding box center [1260, 27] width 39 height 39
